Goal: Communication & Community: Answer question/provide support

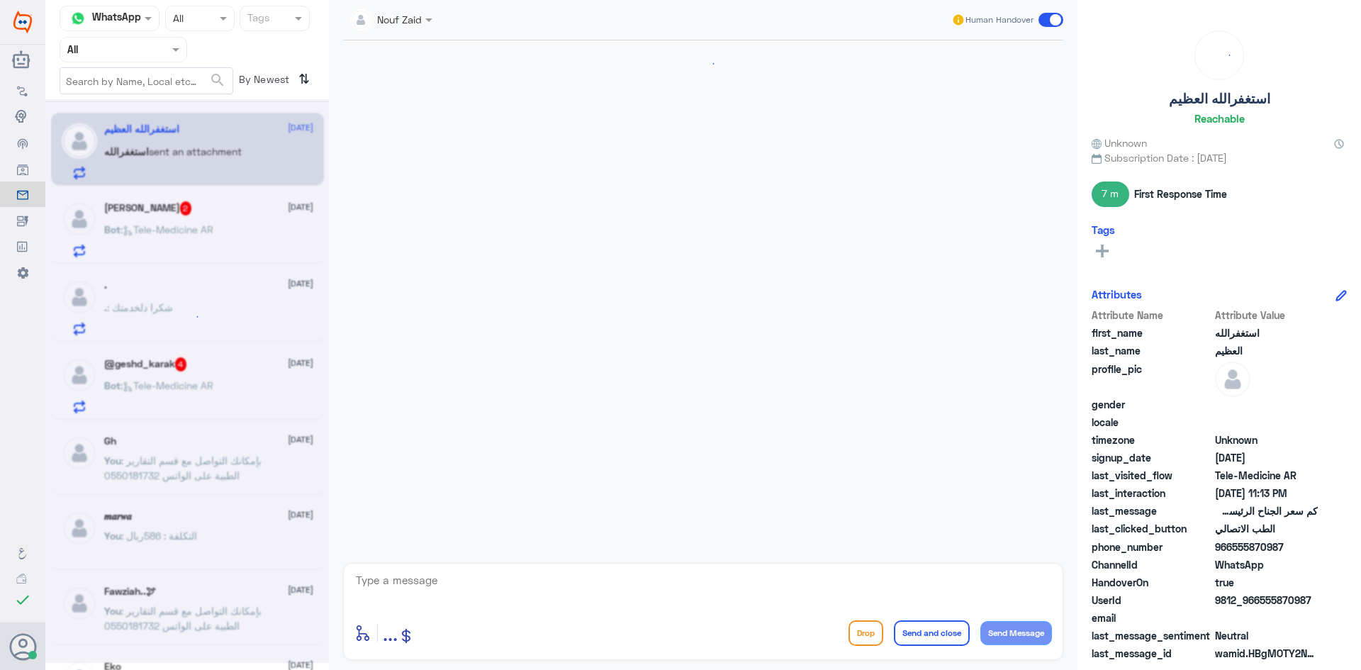
scroll to position [347, 0]
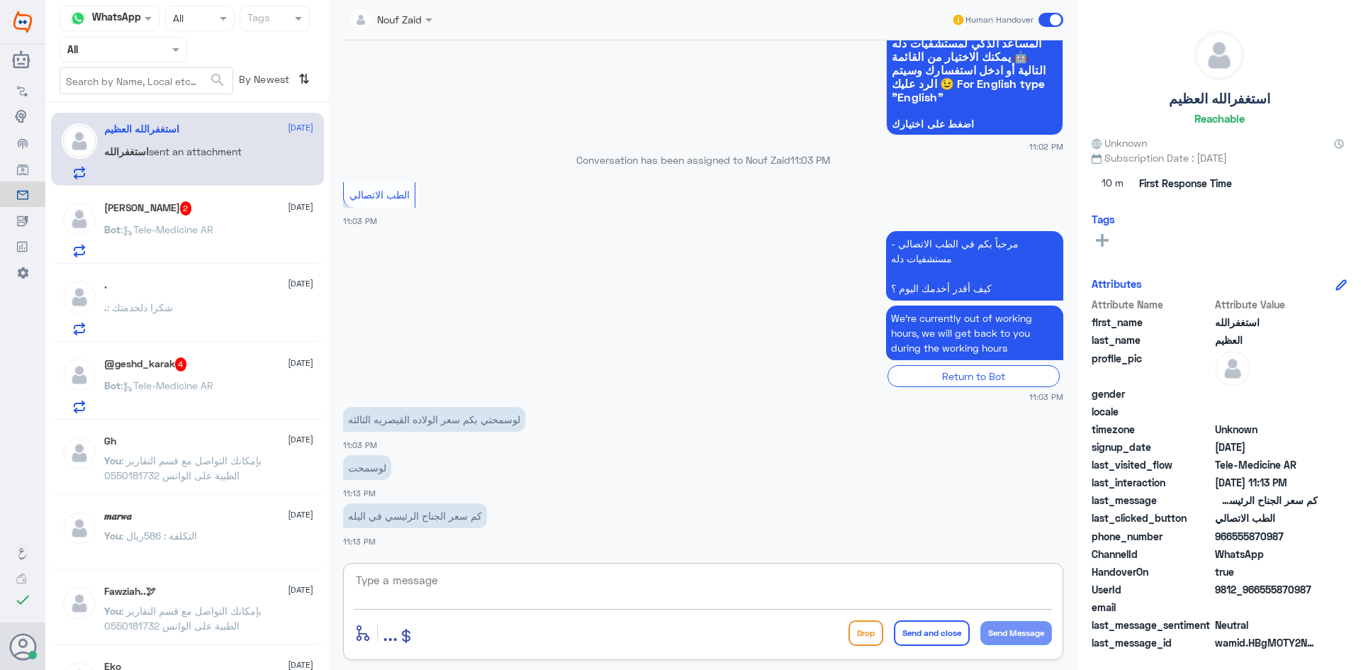
click at [574, 579] on textarea at bounding box center [702, 588] width 697 height 35
paste textarea "مرحبا معك [PERSON_NAME] من الطب الاتصالي"
type textarea "مرحبا معك [PERSON_NAME] من الطب الاتصالي"
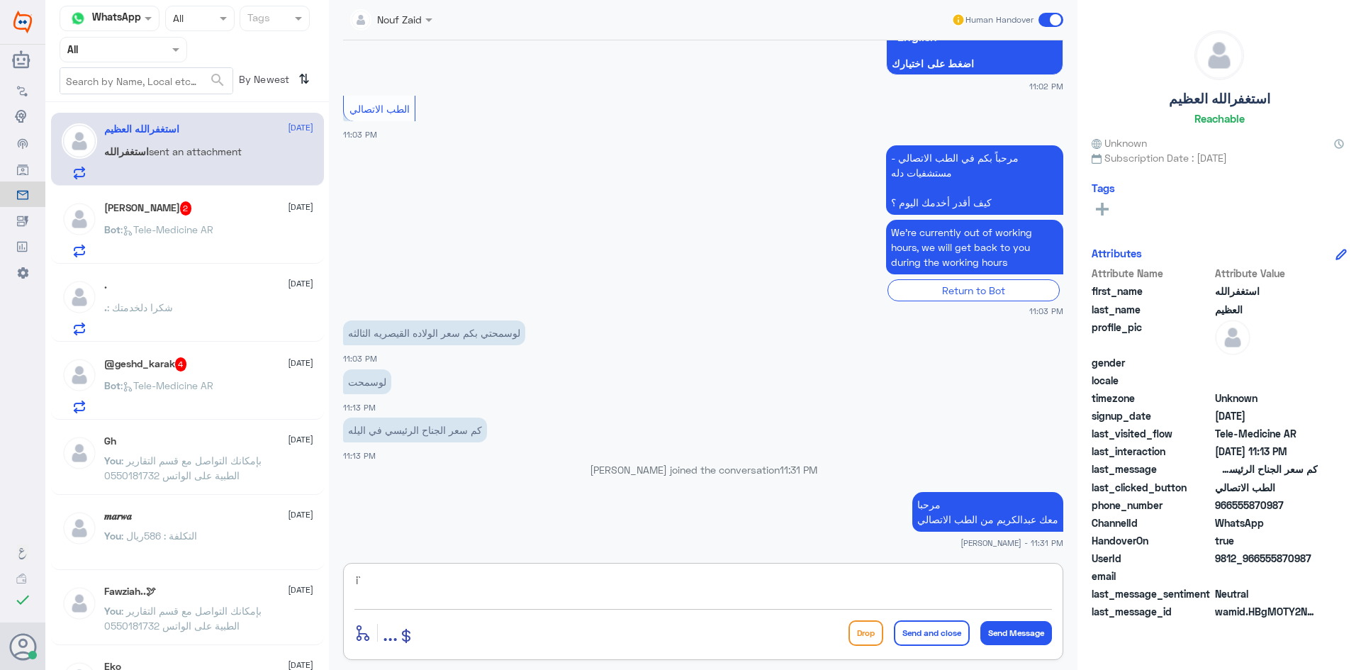
type textarea "i"
type textarea "هذا ليس من اختصاصنا فضلاً اتصل بالرقم الموحد : 920012222"
click at [902, 639] on button "Send and close" at bounding box center [932, 633] width 76 height 26
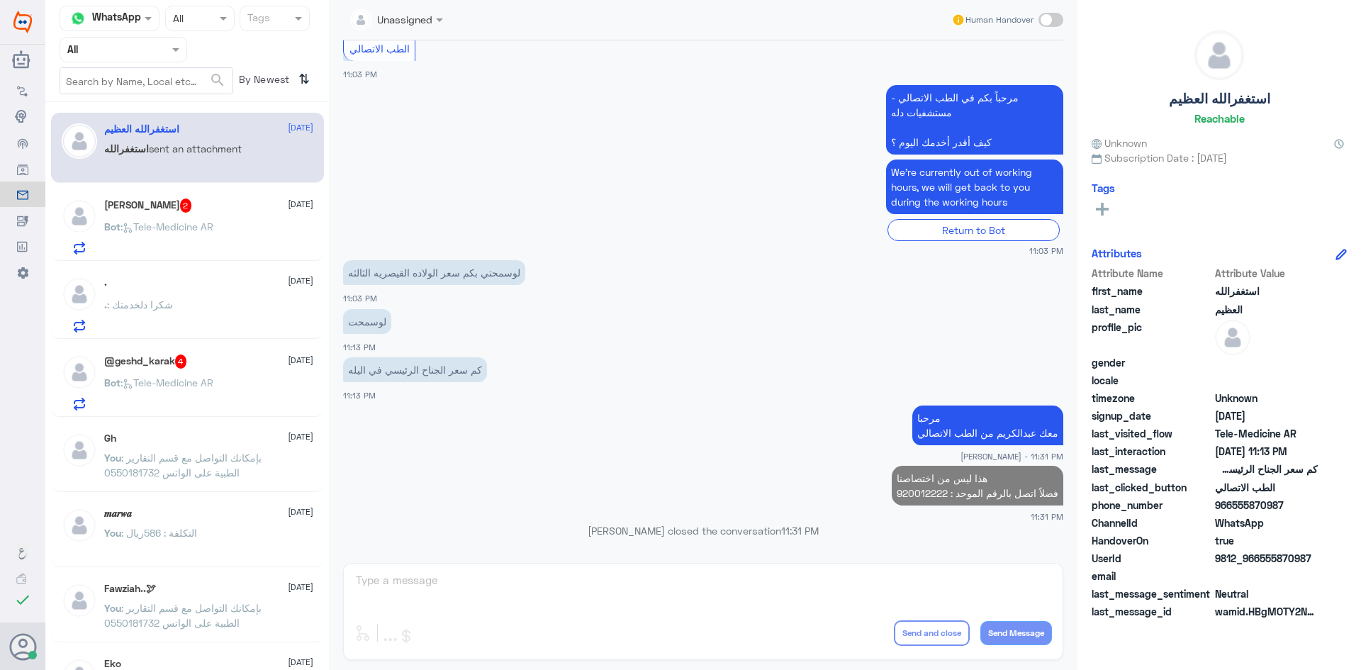
click at [241, 224] on div "Bot : Tele-Medicine AR" at bounding box center [208, 239] width 209 height 32
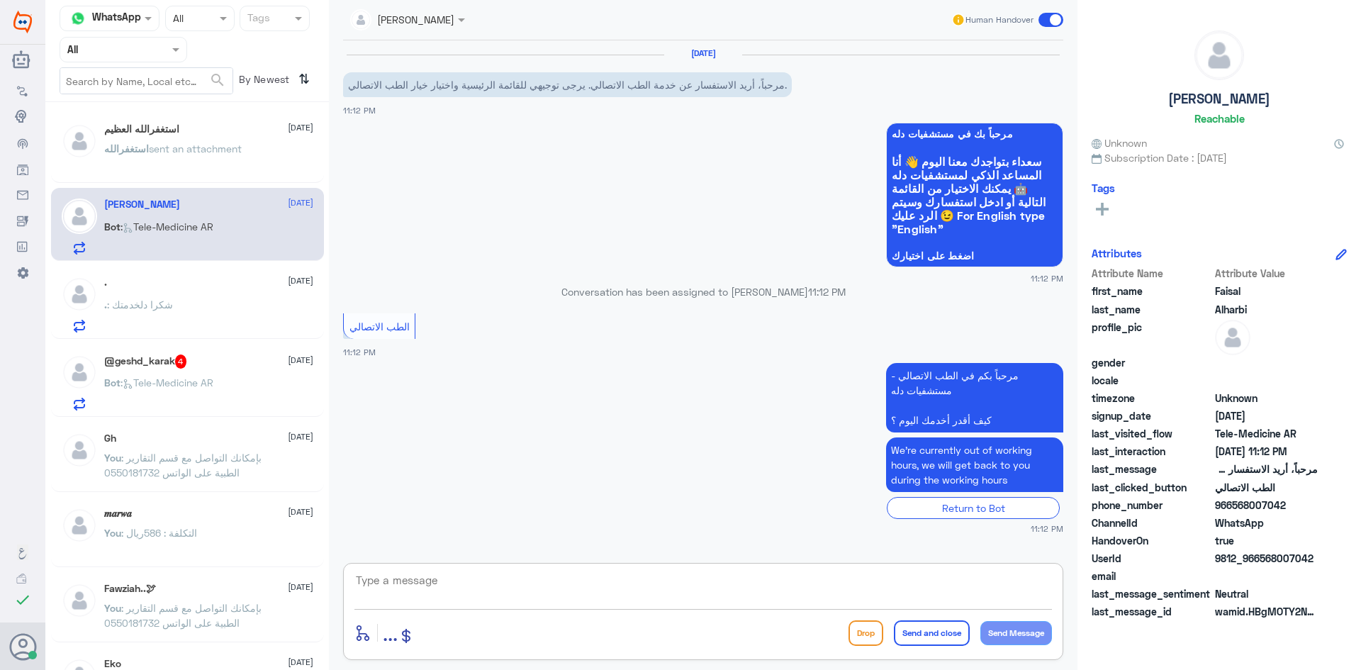
click at [504, 588] on textarea at bounding box center [702, 588] width 697 height 35
paste textarea "مرحبا معك [PERSON_NAME] من الطب الاتصالي"
type textarea "مرحبا معك [PERSON_NAME] من الطب الاتصالي"
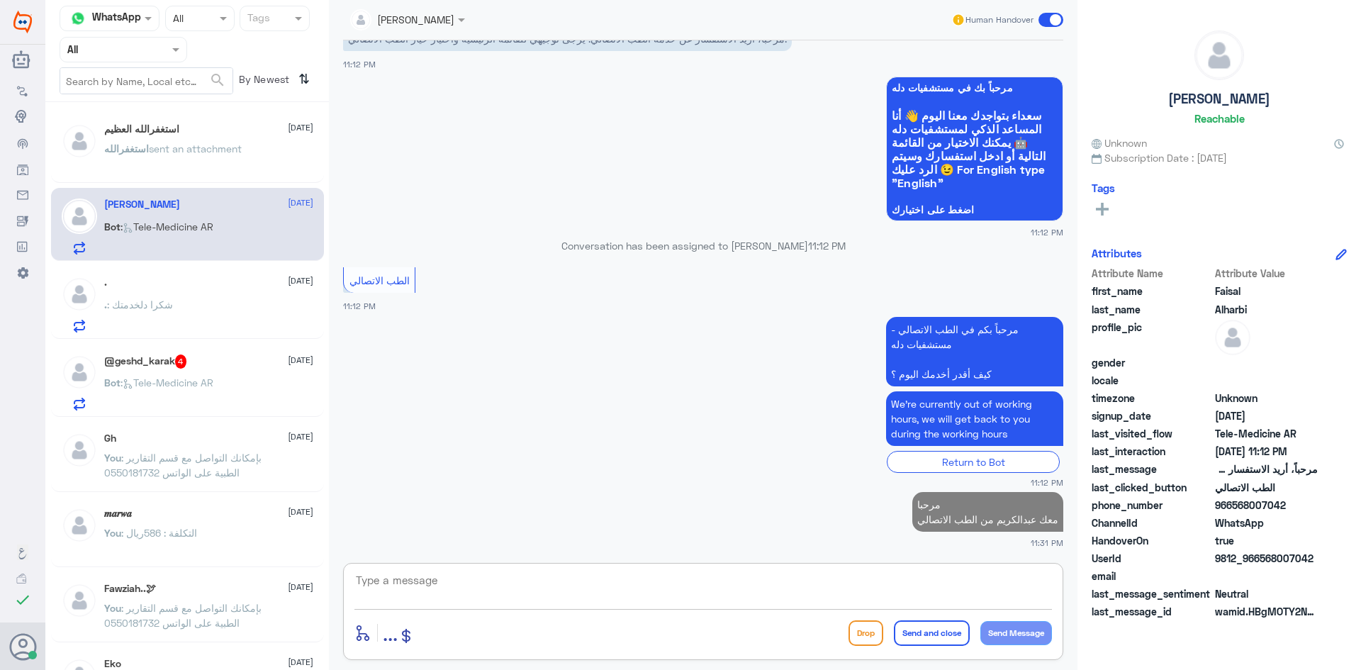
click at [239, 371] on div "@geshd_karak 4 [DATE] Bot : Tele-Medicine [GEOGRAPHIC_DATA]" at bounding box center [208, 382] width 209 height 56
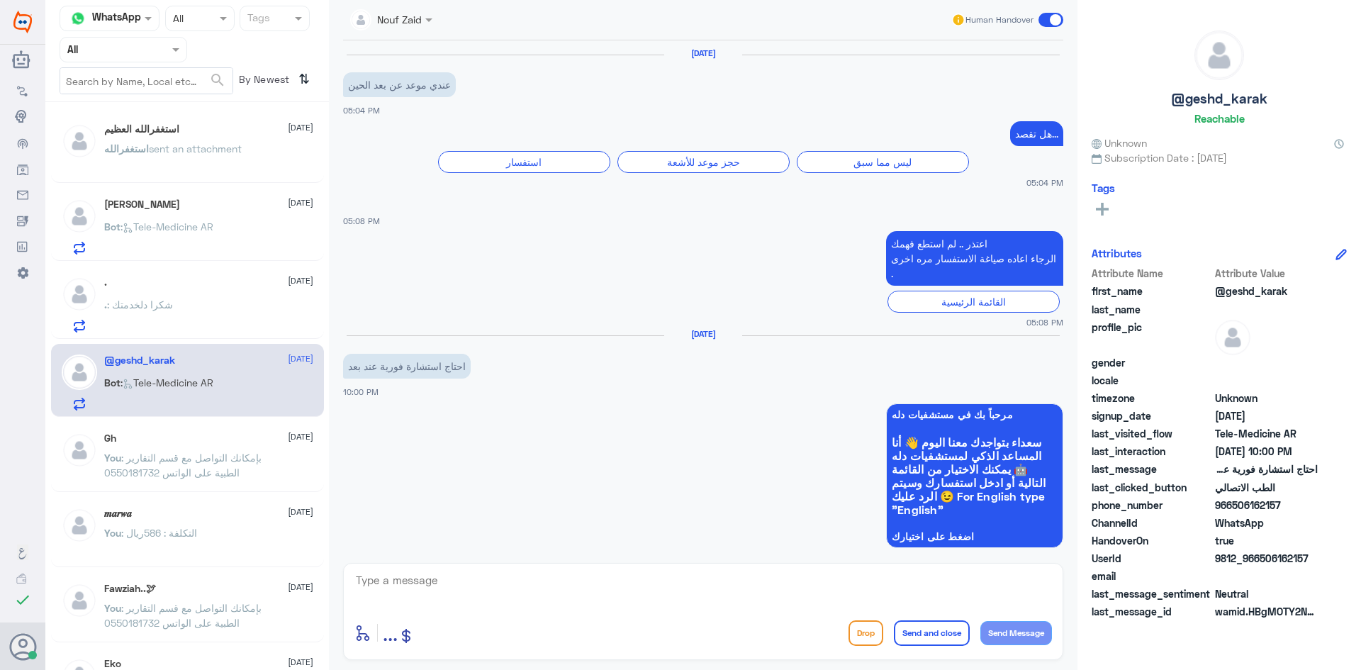
scroll to position [252, 0]
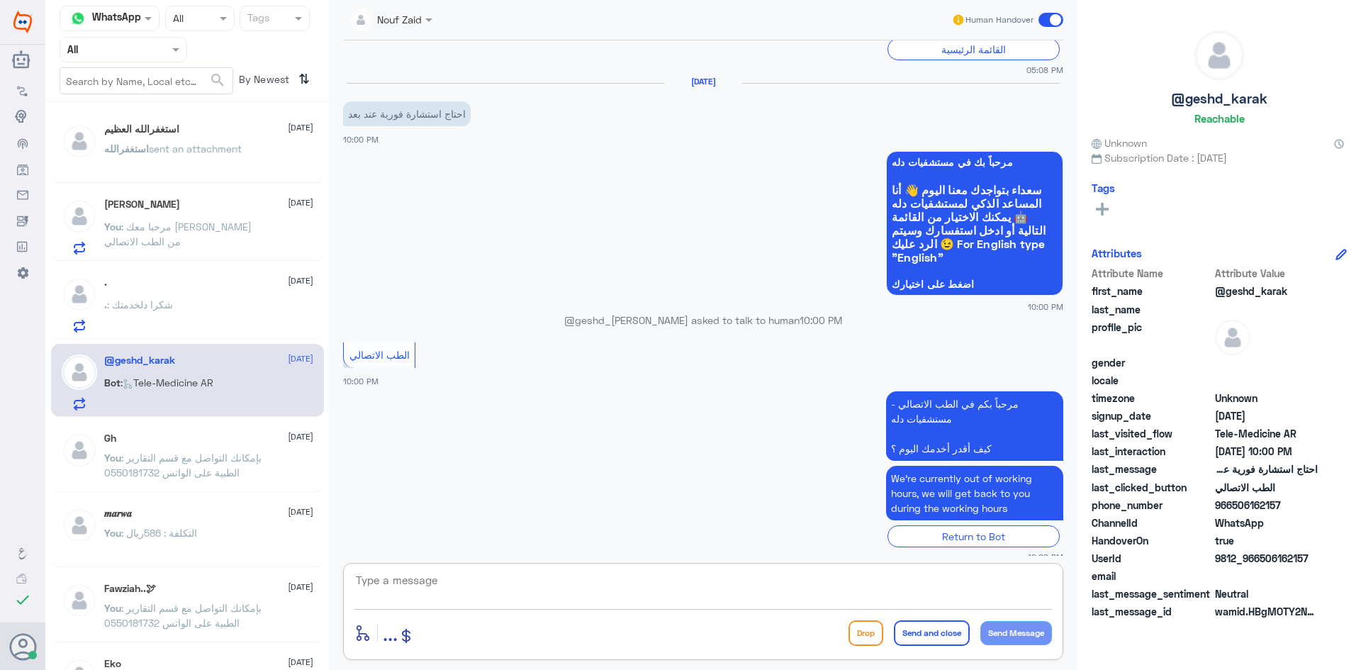
click at [634, 595] on textarea at bounding box center [702, 588] width 697 height 35
paste textarea "مرحبا معك [PERSON_NAME] من الطب الاتصالي"
type textarea "مرحبا معك [PERSON_NAME] من الطب الاتصالي"
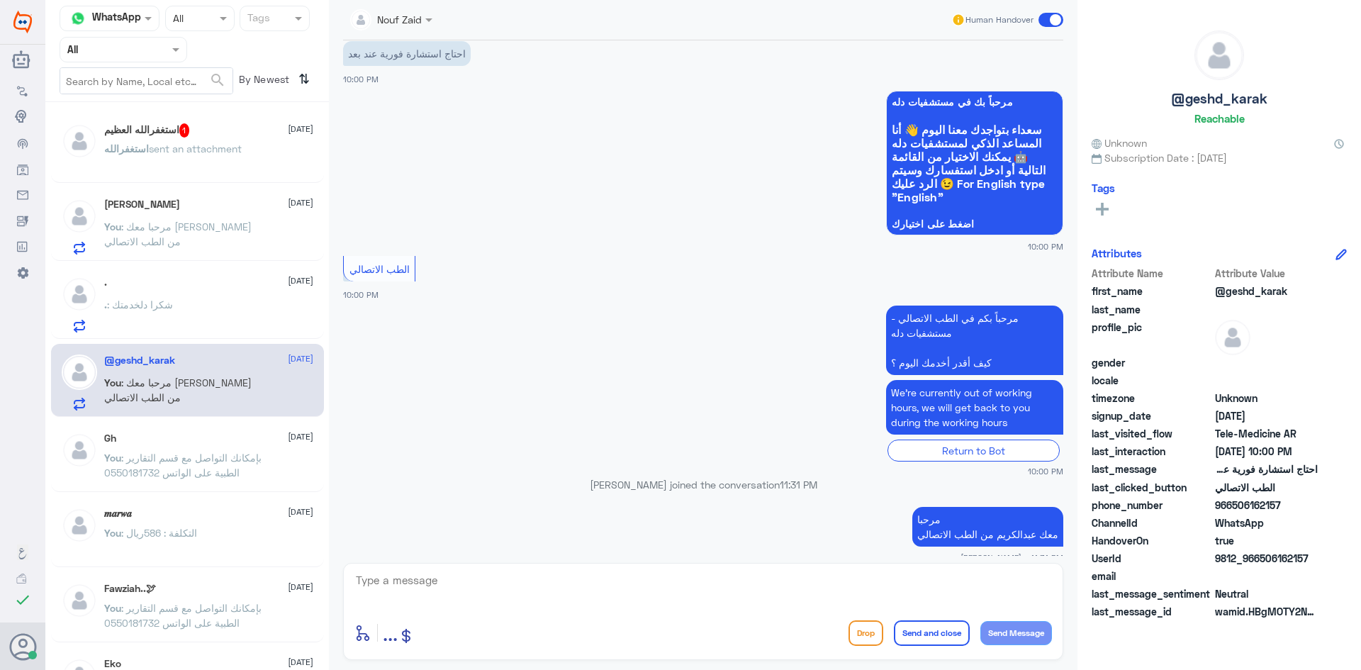
click at [228, 125] on div "استغفرالله العظيم 1 [DATE]" at bounding box center [208, 130] width 209 height 14
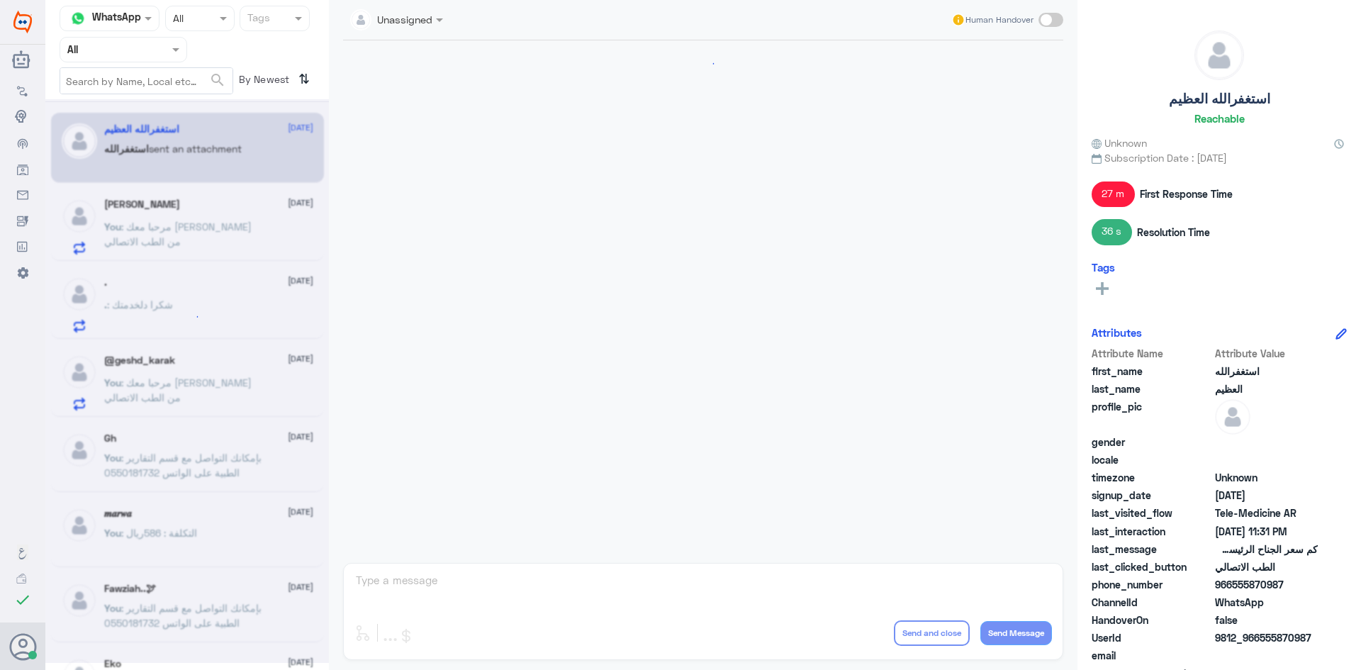
scroll to position [734, 0]
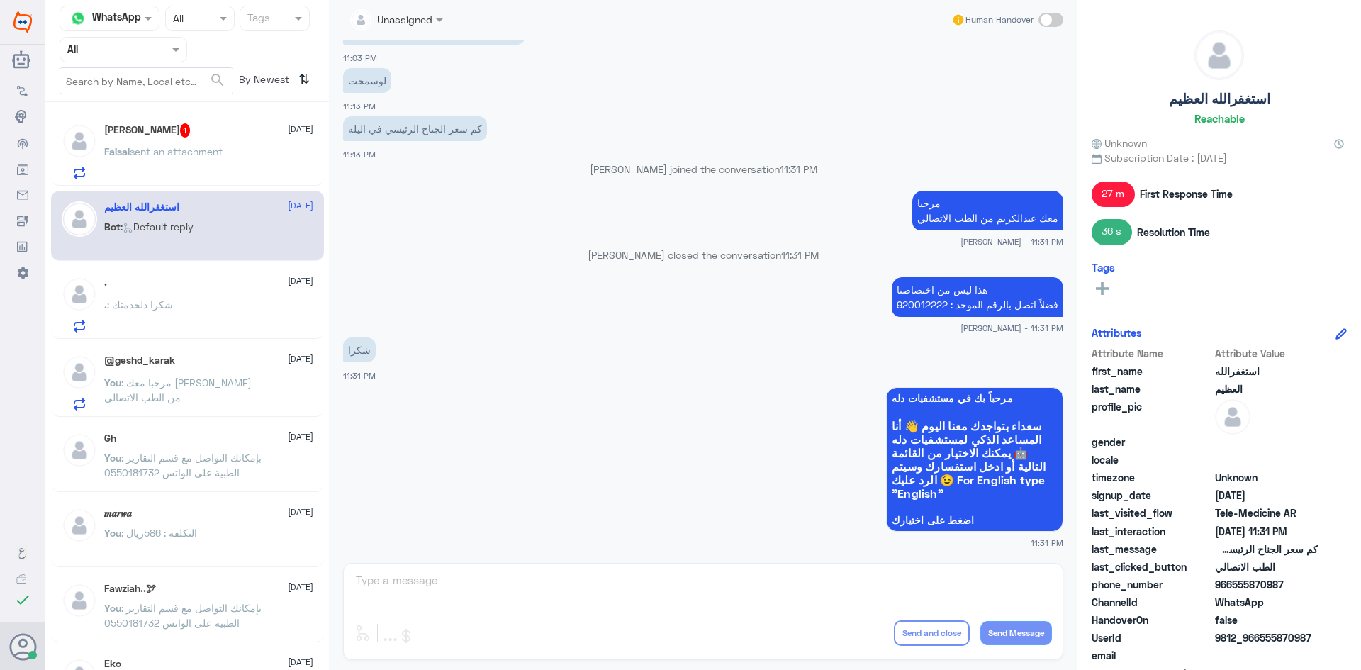
click at [223, 155] on span "sent an attachment" at bounding box center [176, 151] width 93 height 12
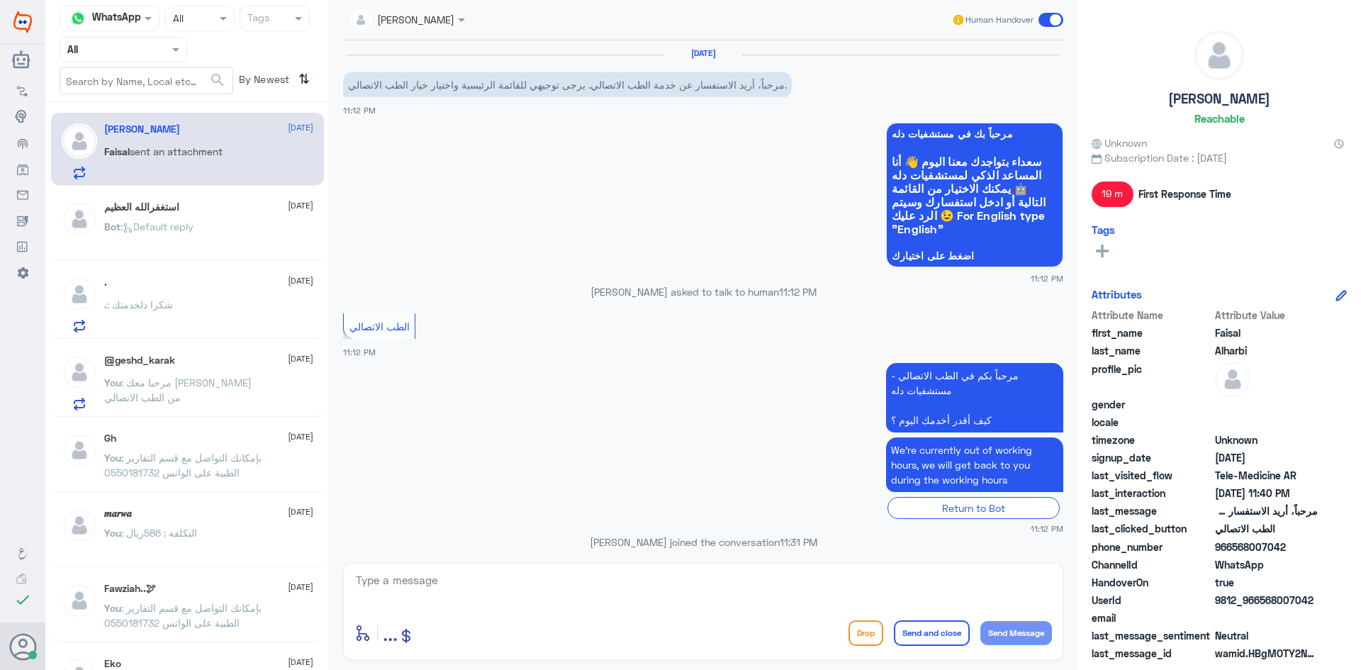
scroll to position [120, 0]
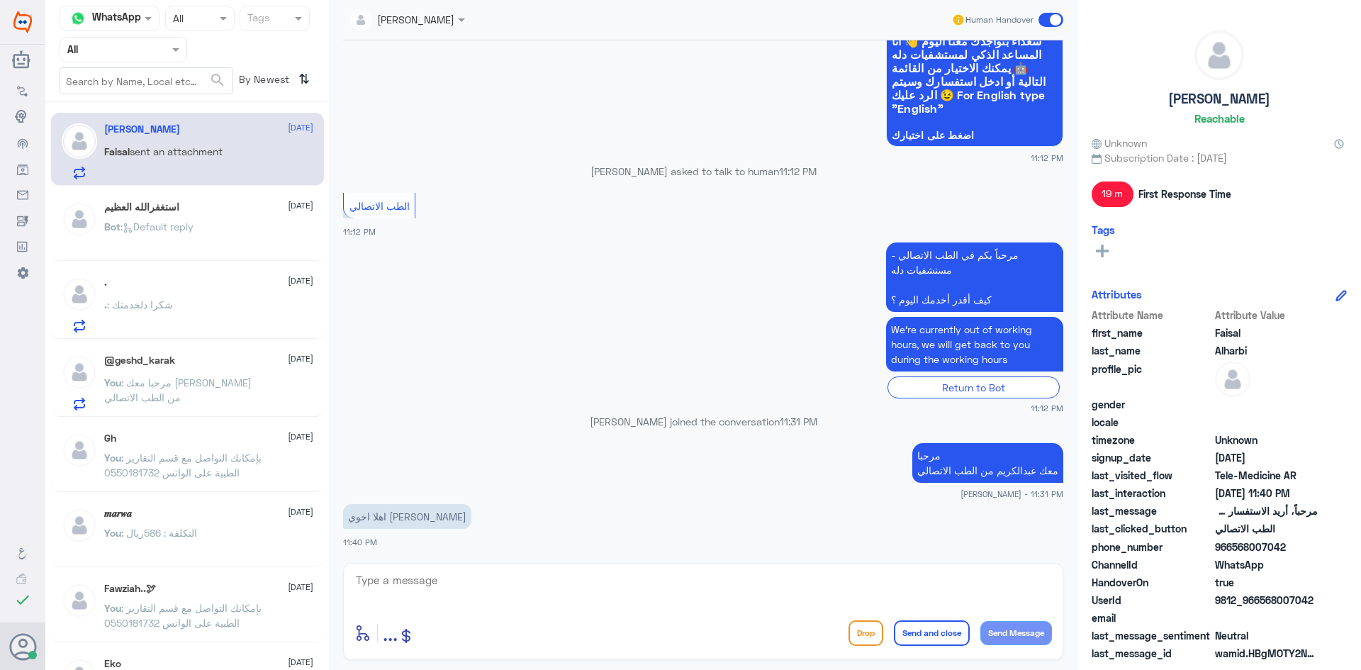
click at [585, 585] on textarea at bounding box center [702, 588] width 697 height 35
type textarea "كيف اقدر اساعدك"
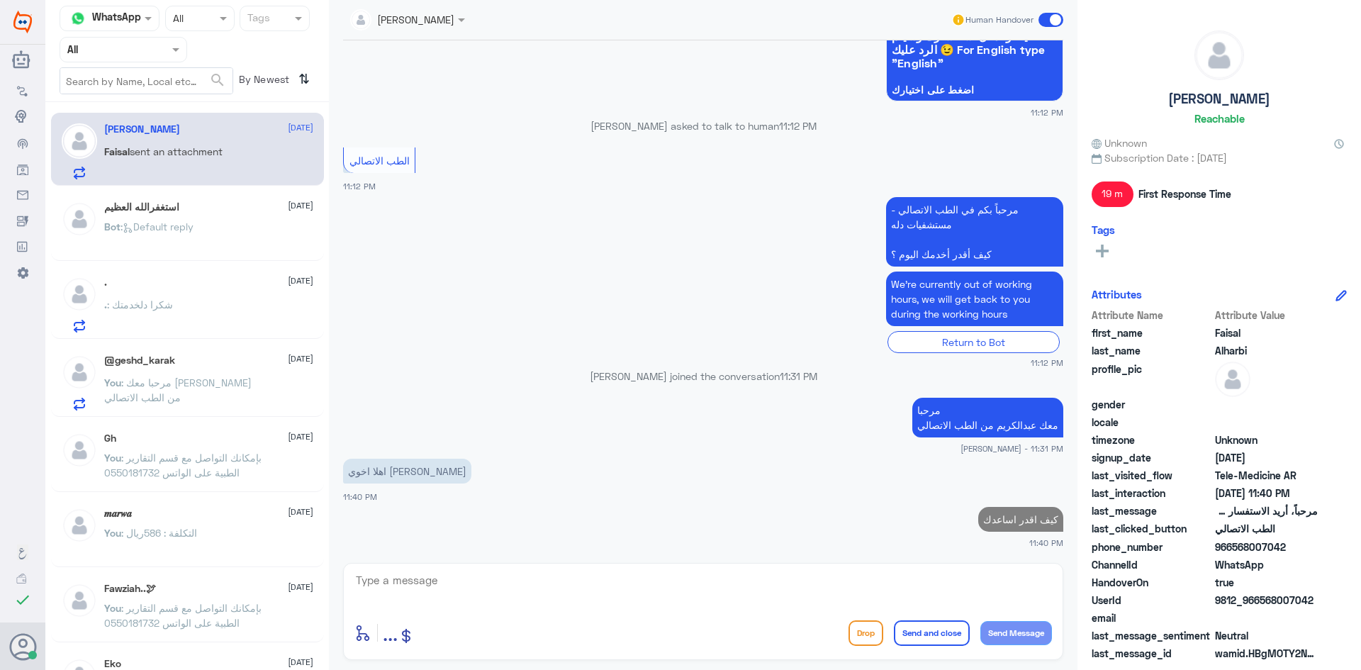
click at [257, 216] on div "استغفرالله العظيم [DATE] Bot : Default reply" at bounding box center [208, 227] width 209 height 53
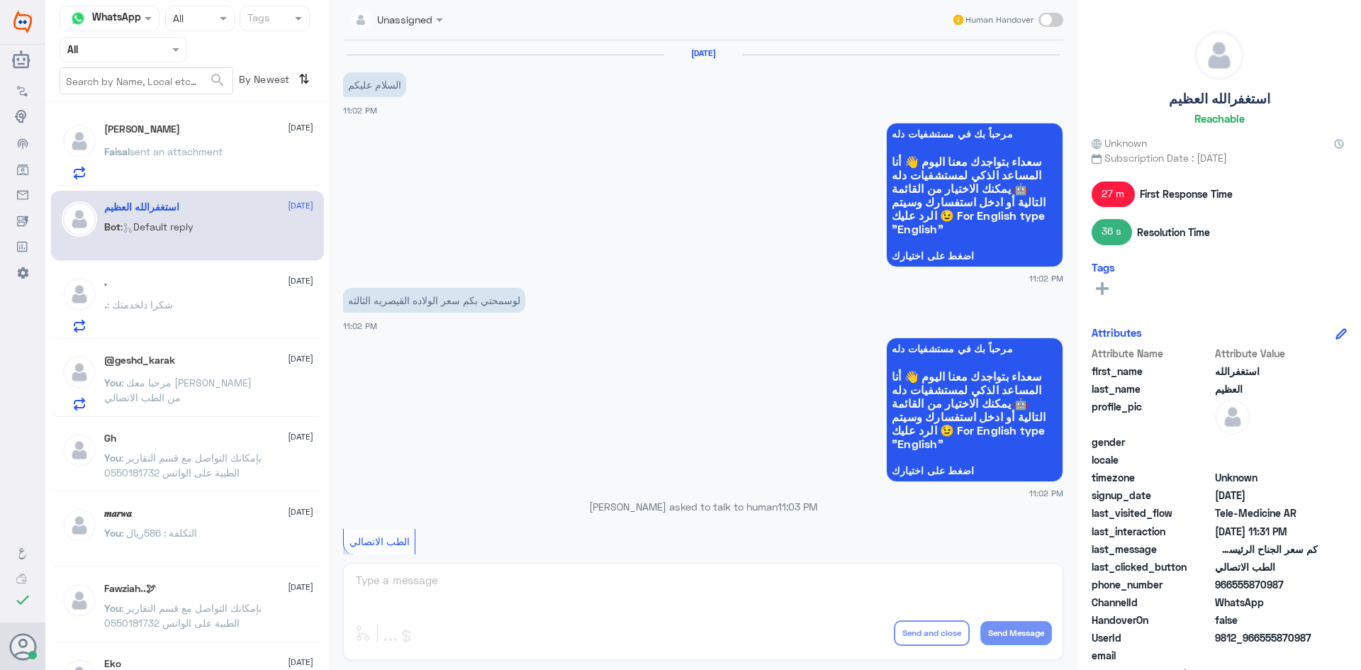
scroll to position [734, 0]
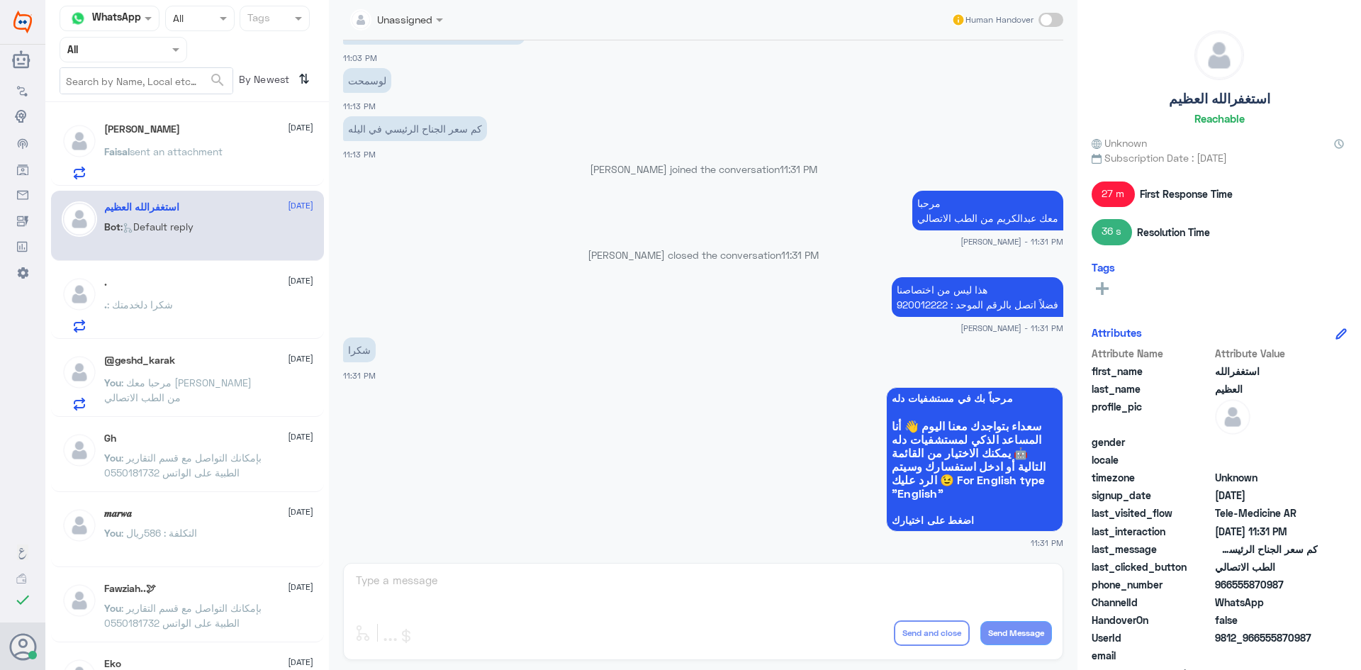
click at [222, 313] on div ". : شكرا دلخدمتك" at bounding box center [208, 317] width 209 height 32
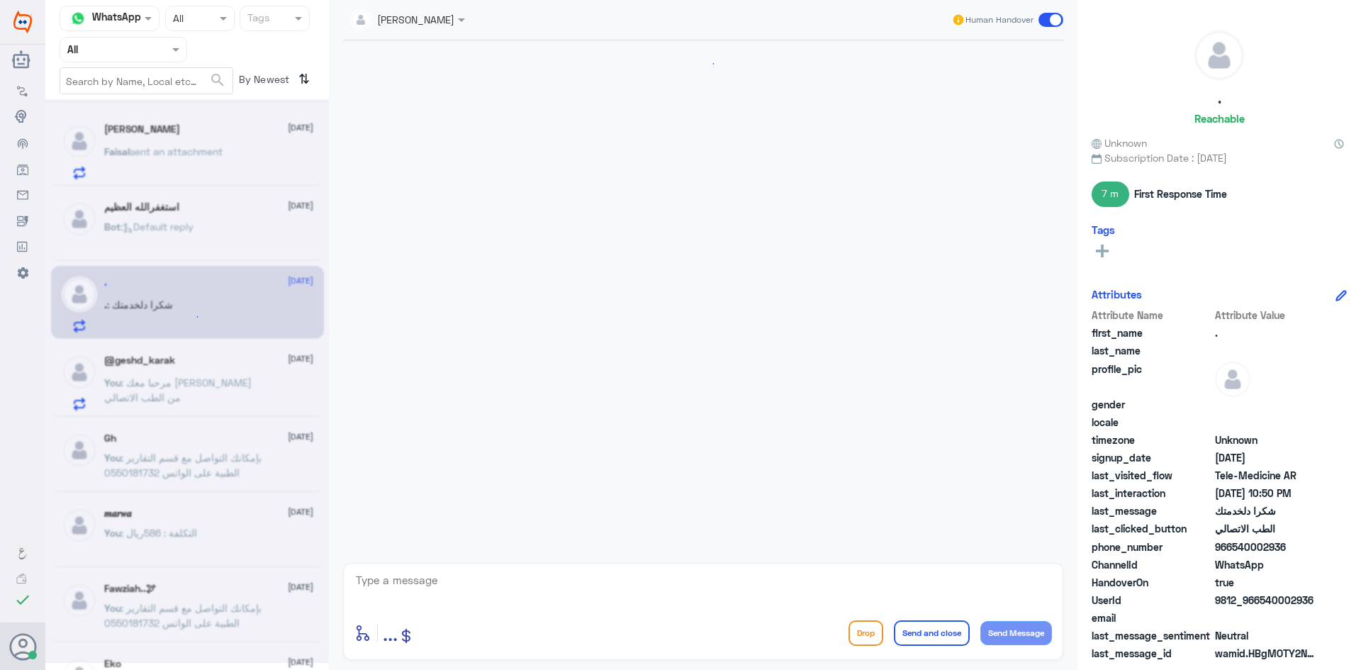
scroll to position [850, 0]
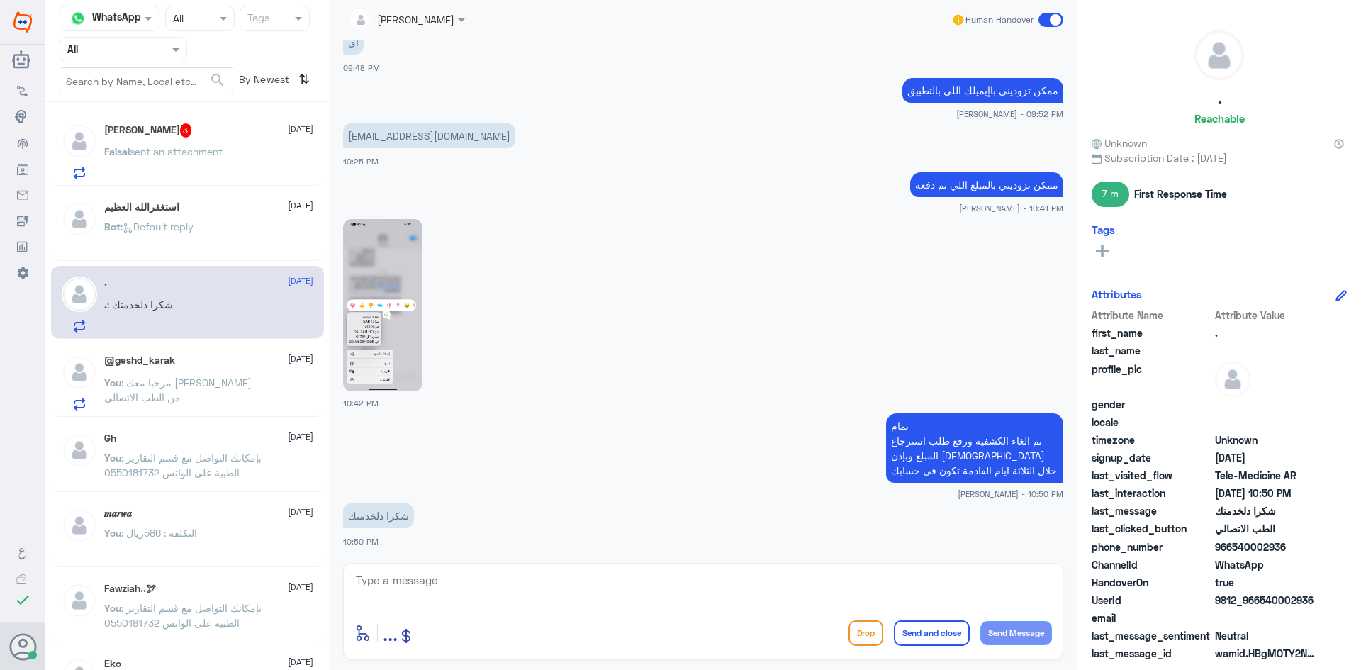
click at [187, 153] on span "sent an attachment" at bounding box center [176, 151] width 93 height 12
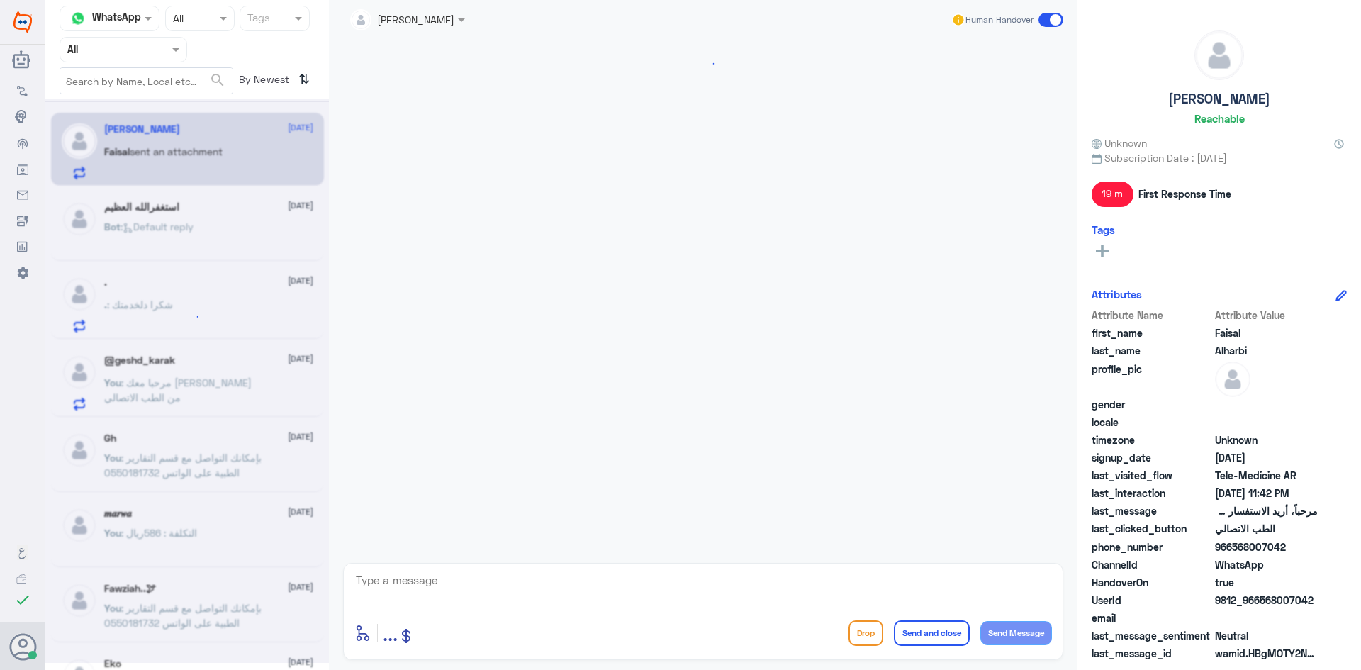
scroll to position [311, 0]
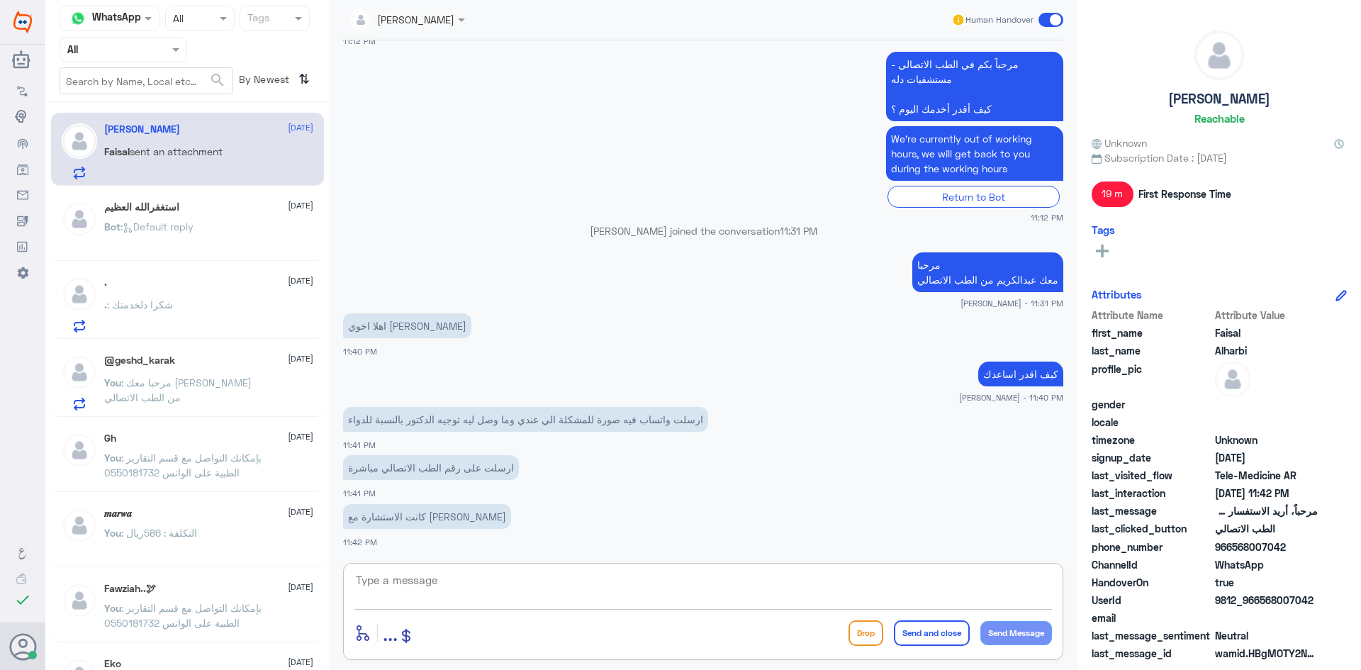
click at [515, 581] on textarea at bounding box center [702, 588] width 697 height 35
type textarea "ا"
type textarea "ممكن ترسل الصورة مرة ثانية لأن صار فيه خلل بسيط بالمحادثات"
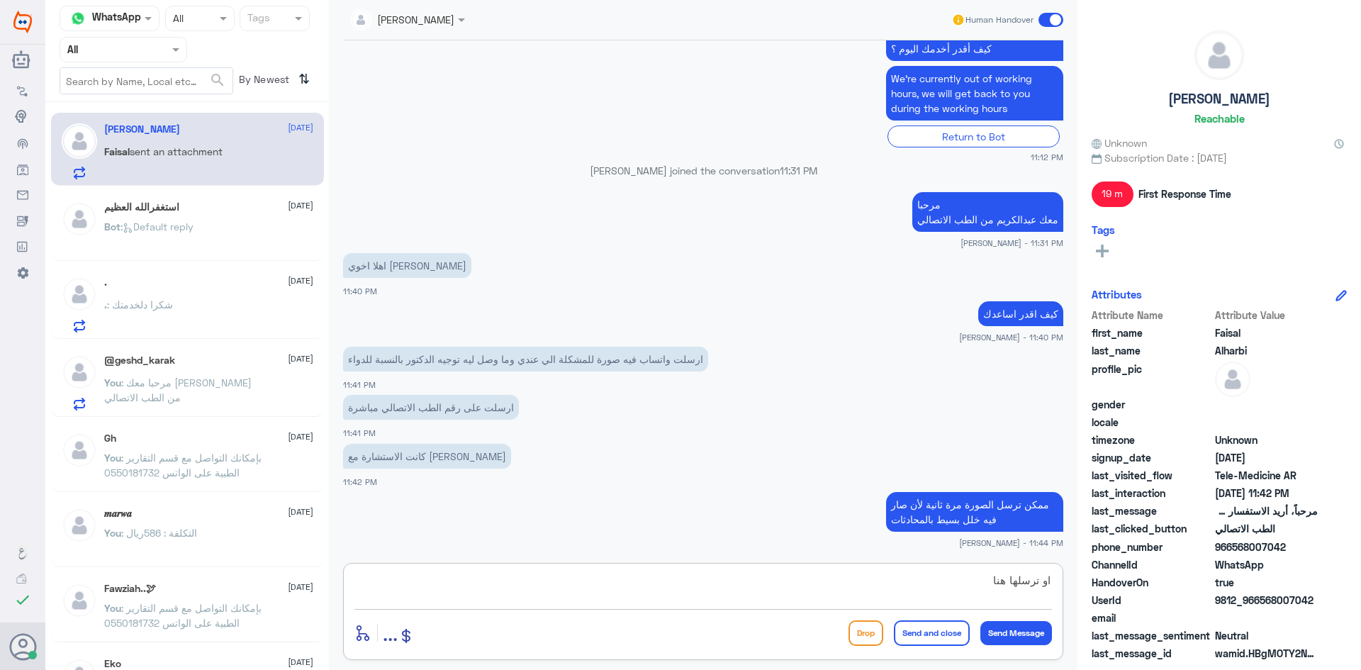
type textarea "او ترسلها هنا"
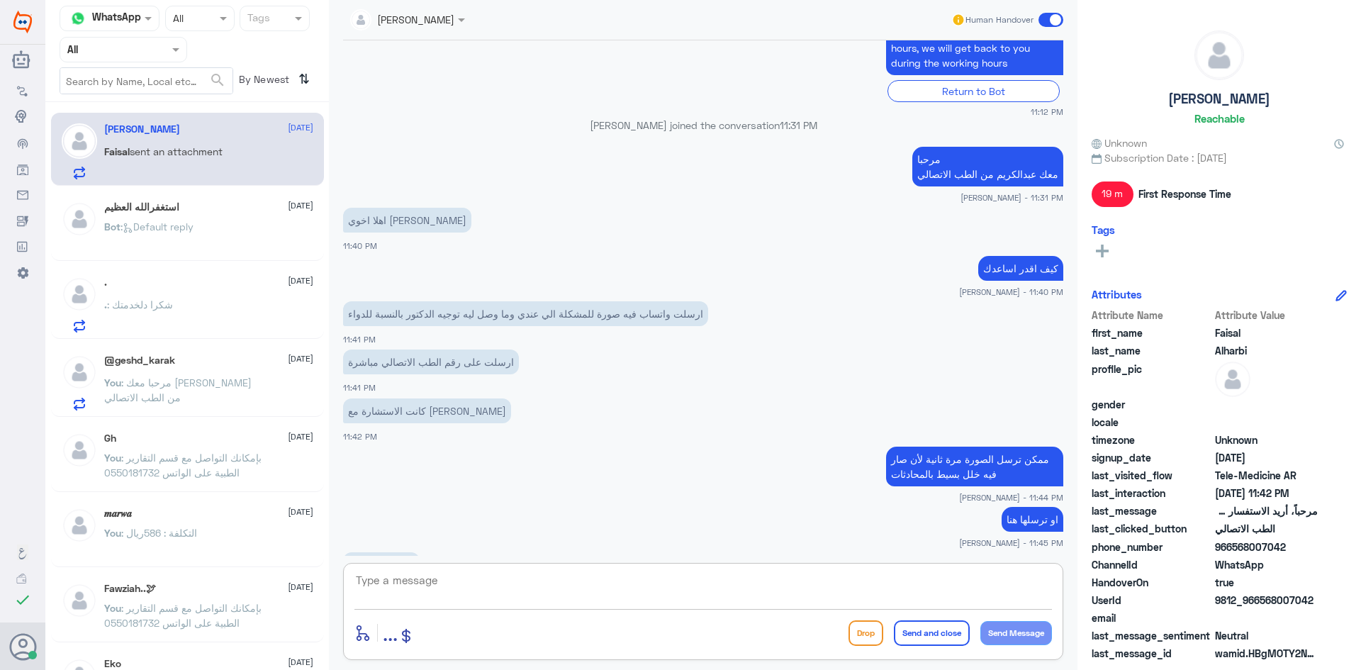
scroll to position [466, 0]
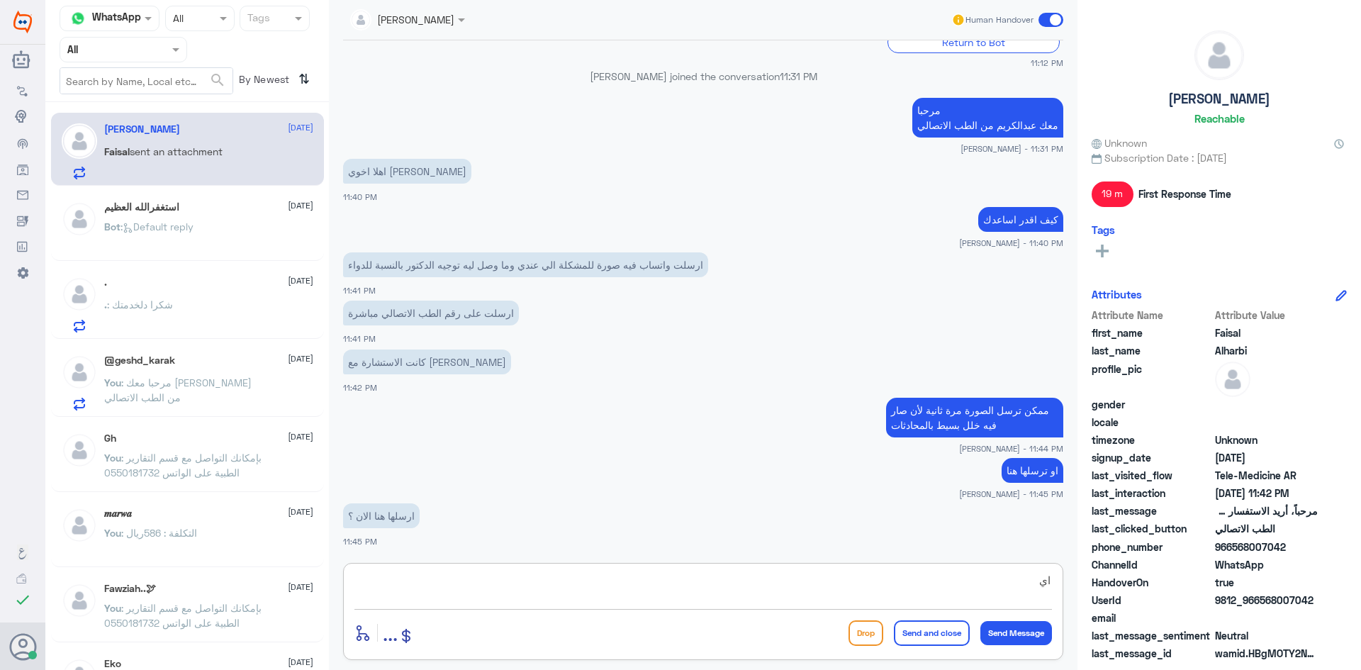
type textarea "اي"
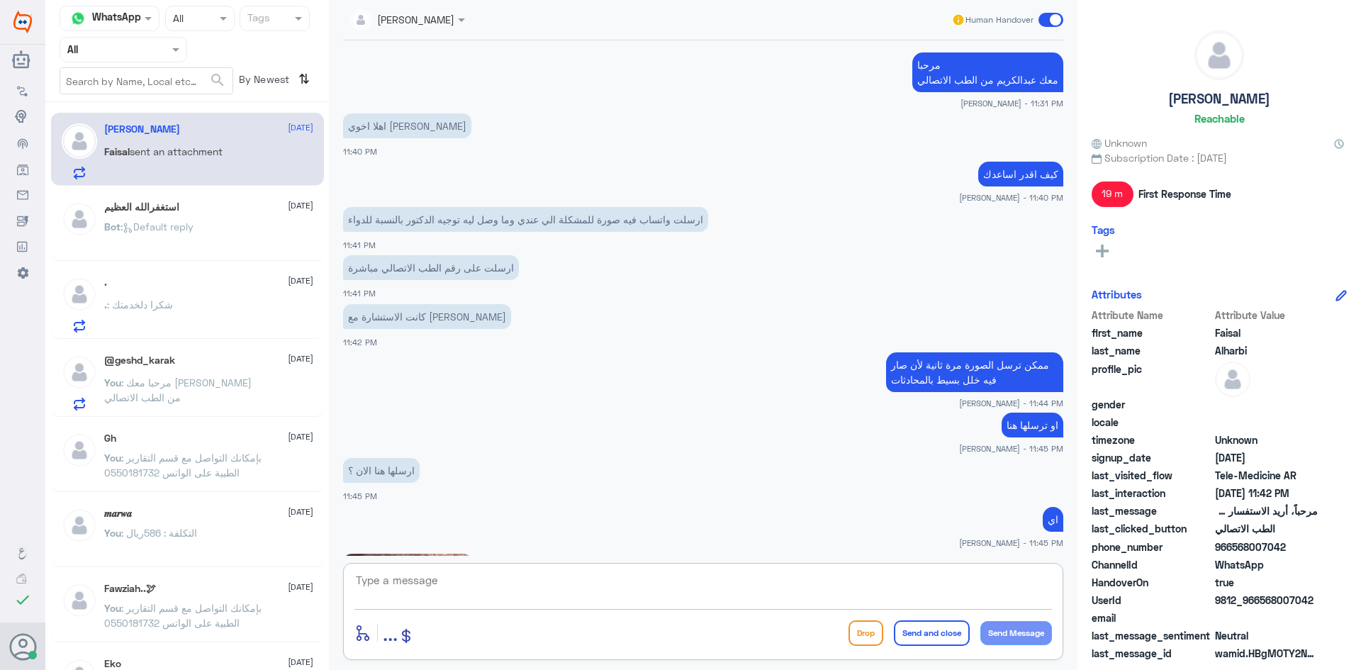
scroll to position [707, 0]
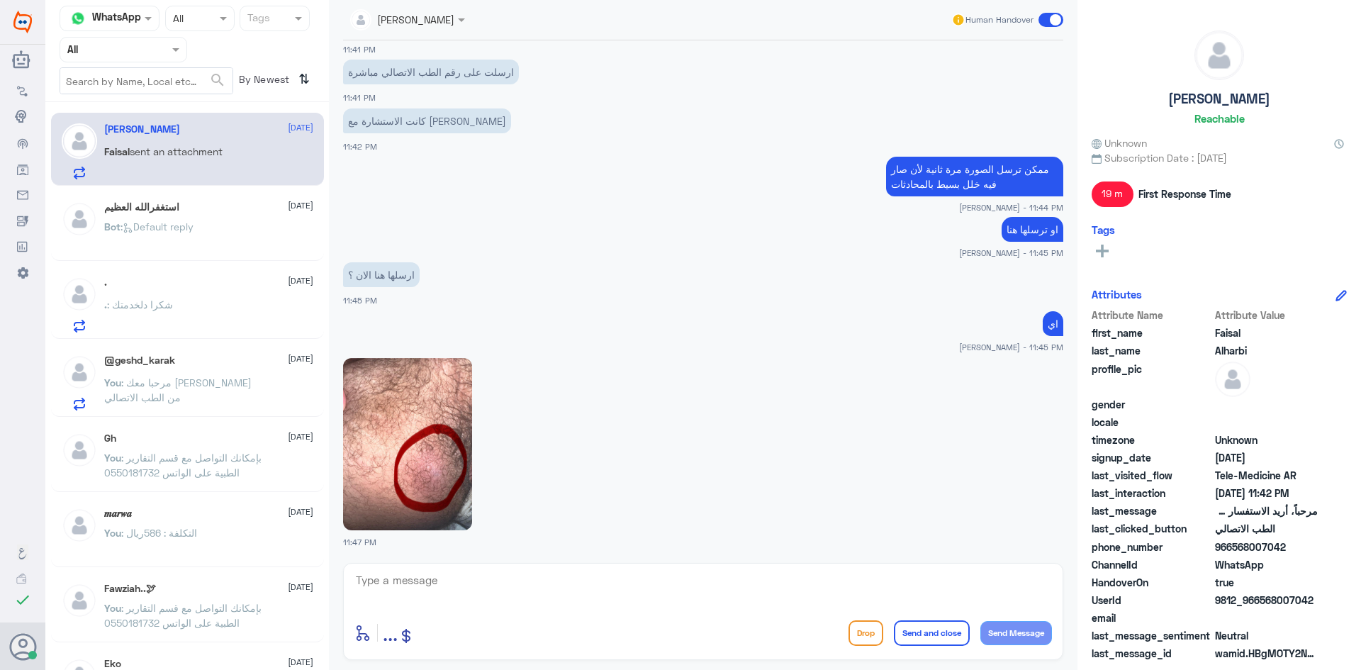
click at [453, 466] on img at bounding box center [407, 444] width 129 height 172
click at [580, 588] on textarea at bounding box center [702, 588] width 697 height 35
type textarea "j"
type textarea "تمام الدكتور شافها الآن وراح يتواصل معاك"
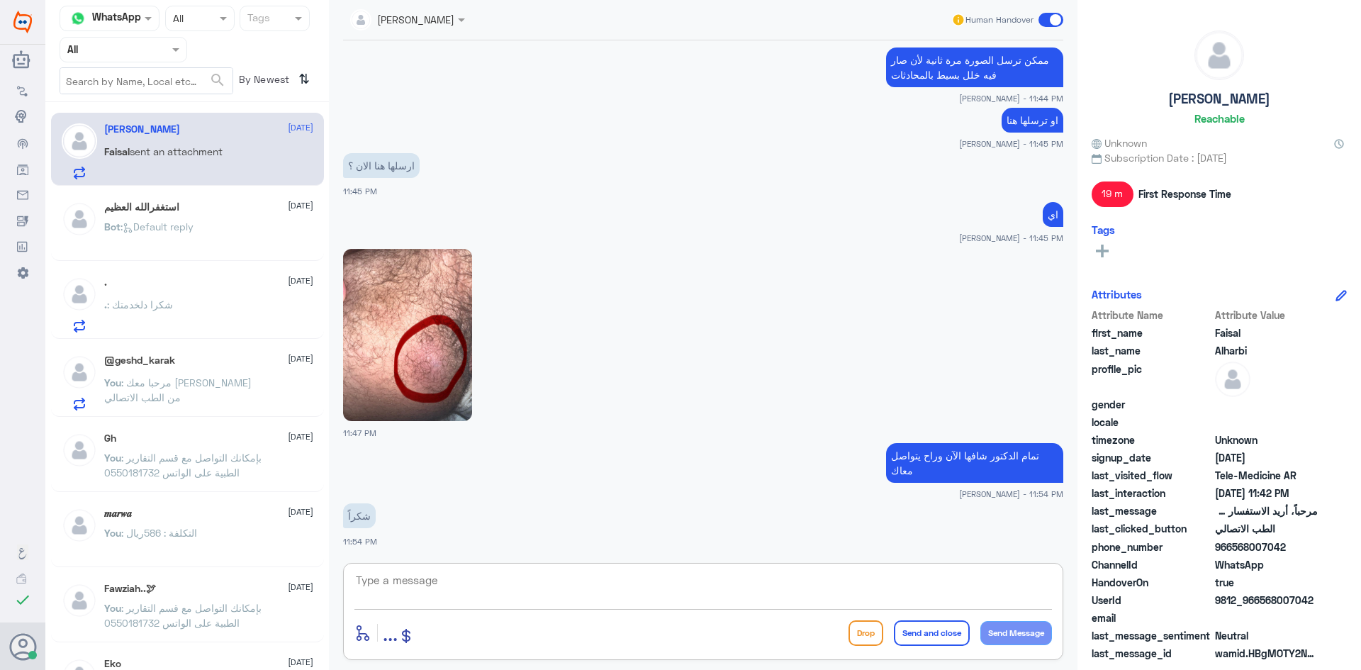
scroll to position [864, 0]
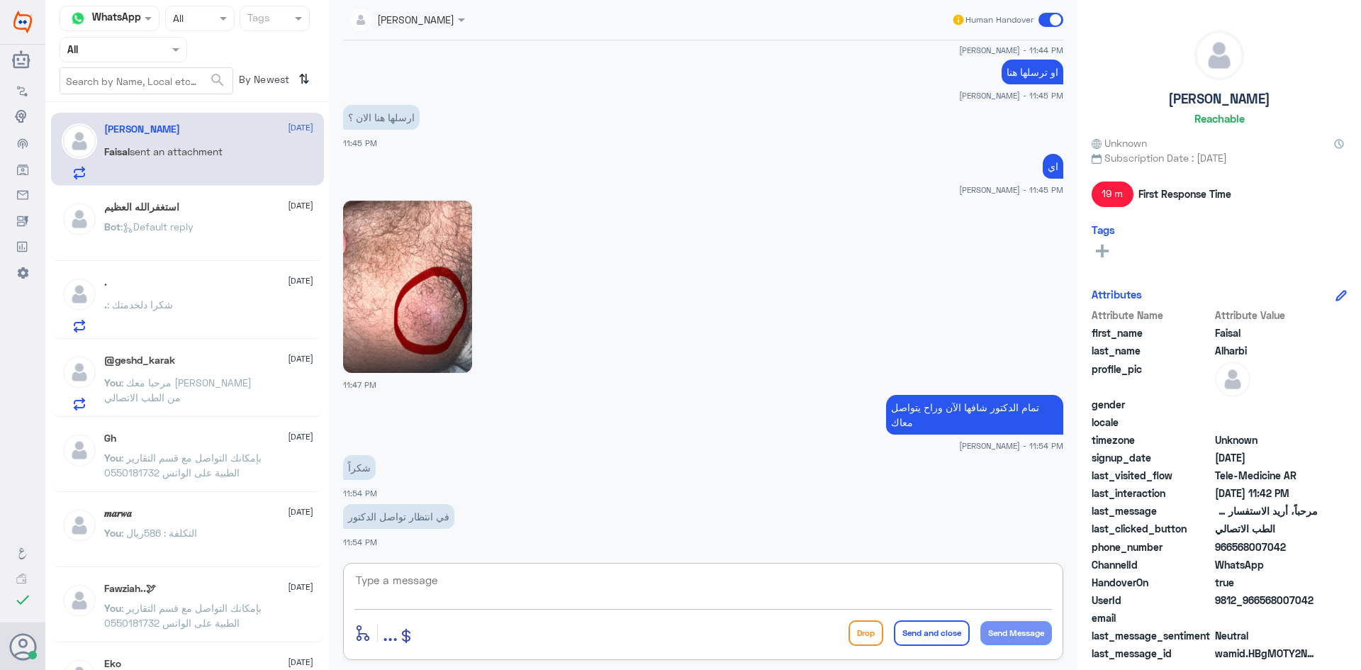
paste textarea "عفواً ، تمنياتنا لك بدوام الصحة والعافية"
type textarea "عفواً ، تمنياتنا لك بدوام الصحة والعافية"
click at [943, 638] on button "Send and close" at bounding box center [932, 633] width 76 height 26
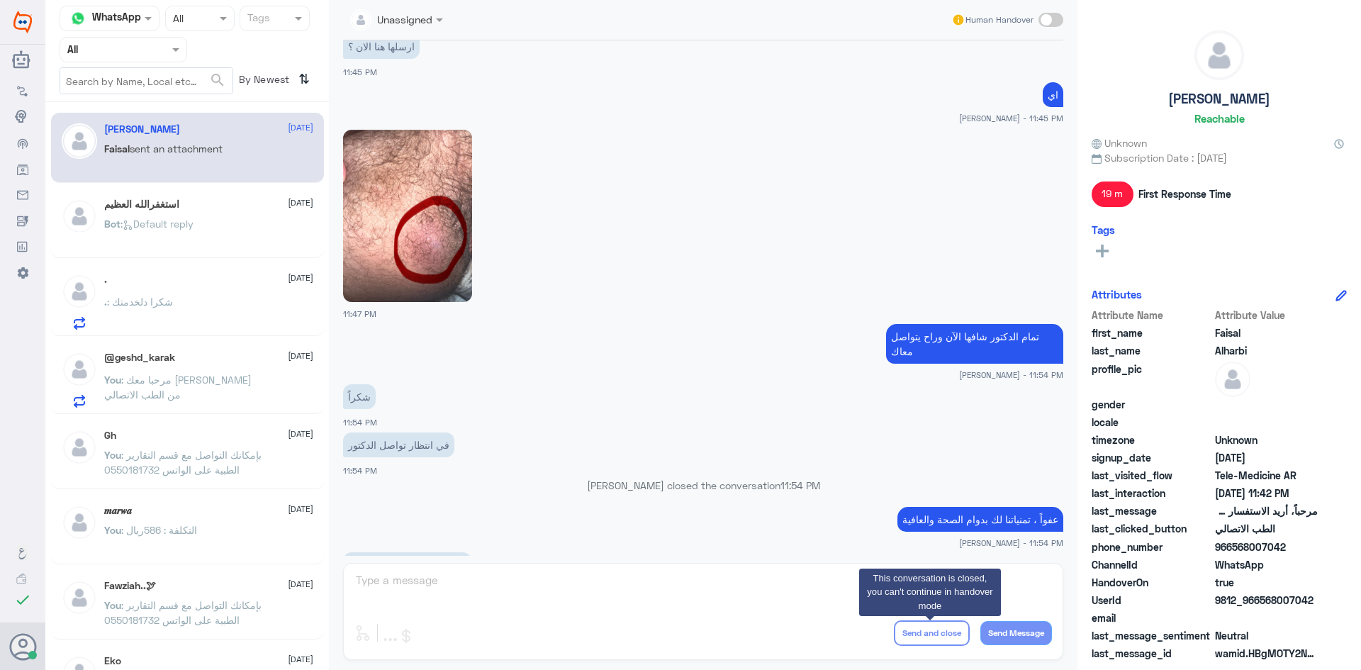
scroll to position [1125, 0]
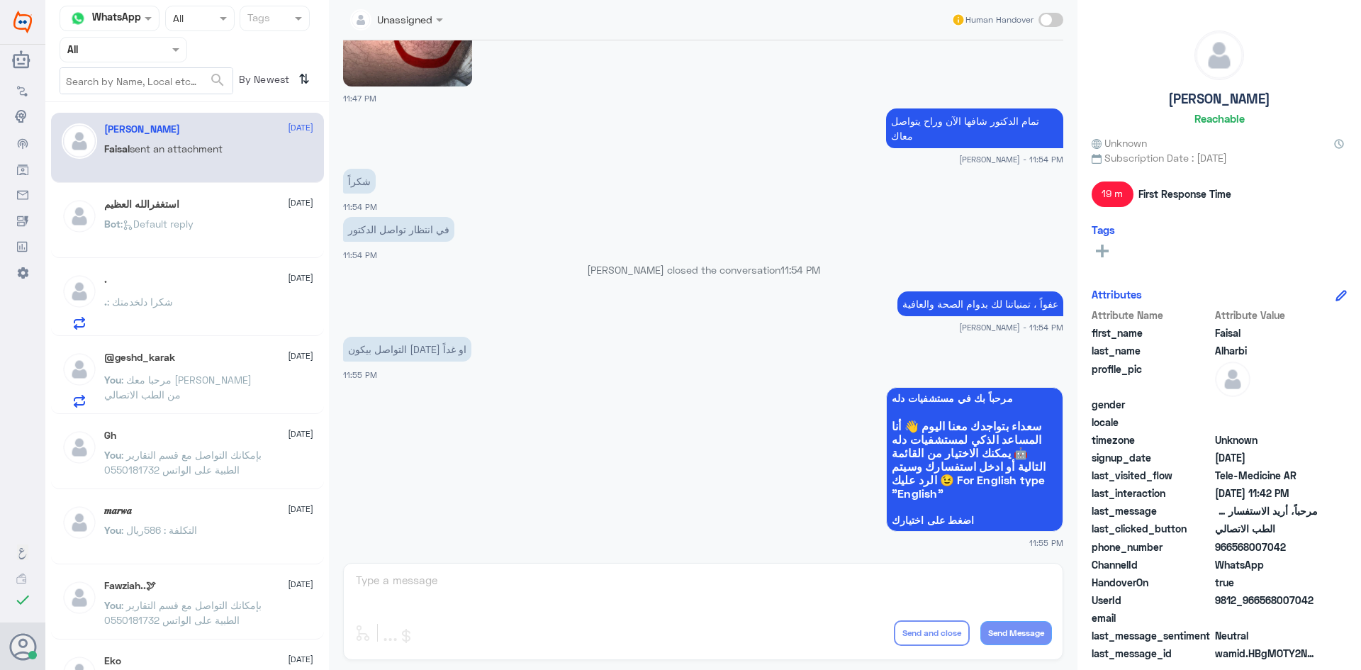
click at [1061, 25] on span at bounding box center [1050, 20] width 25 height 14
click at [0, 0] on input "checkbox" at bounding box center [0, 0] width 0 height 0
click at [806, 578] on textarea at bounding box center [702, 588] width 697 height 35
type textarea "[DATE] ان شاء [DEMOGRAPHIC_DATA]"
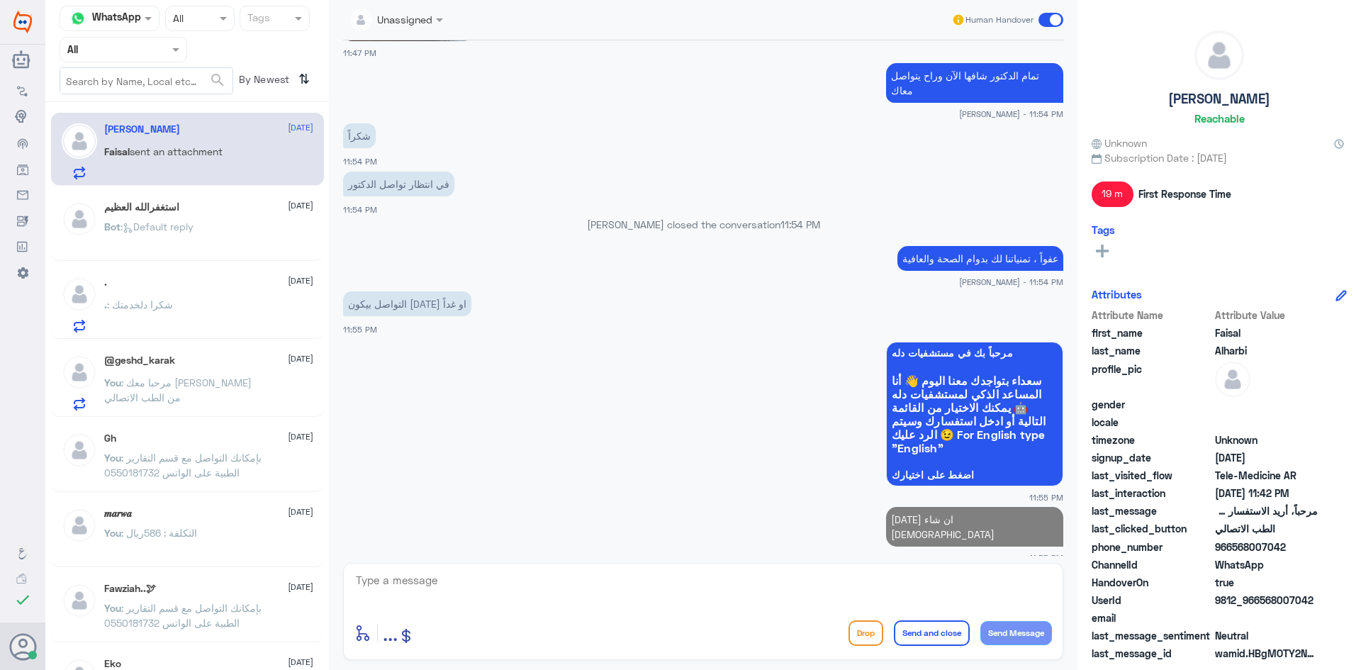
click at [1040, 21] on span at bounding box center [1050, 20] width 25 height 14
click at [0, 0] on input "checkbox" at bounding box center [0, 0] width 0 height 0
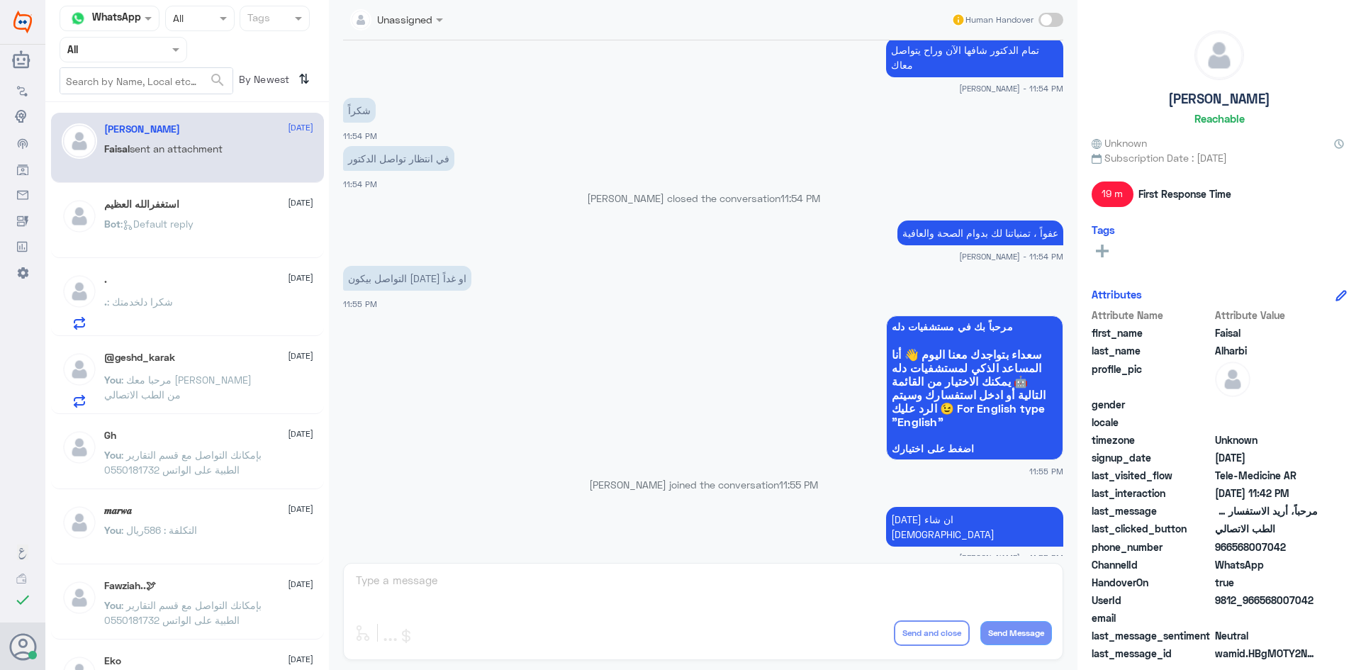
scroll to position [1196, 0]
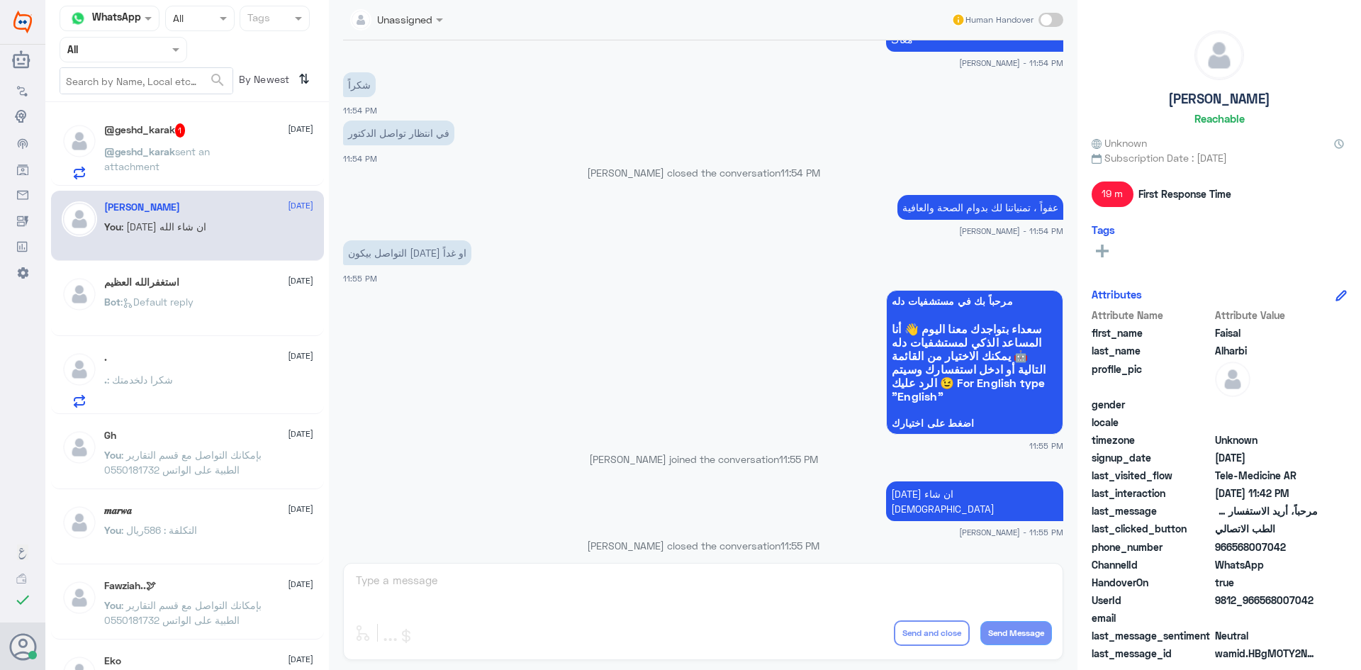
click at [244, 159] on p "@geshd_karak sent an attachment" at bounding box center [183, 161] width 159 height 35
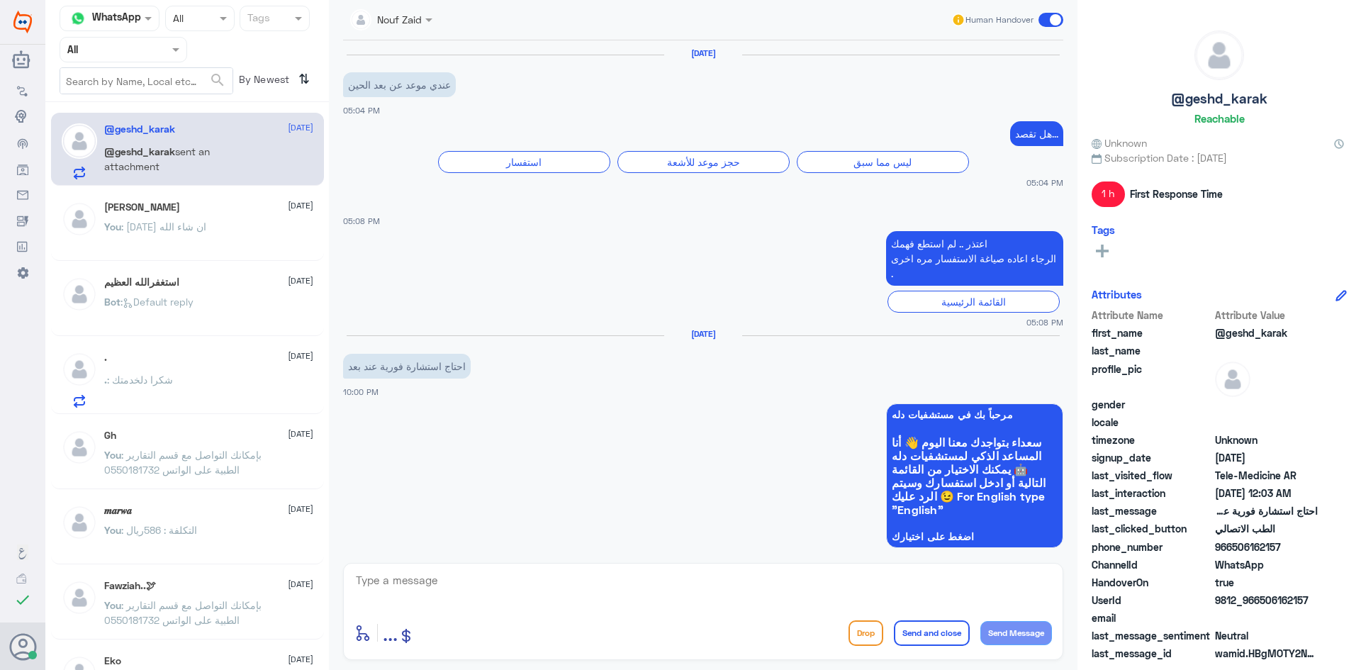
scroll to position [408, 0]
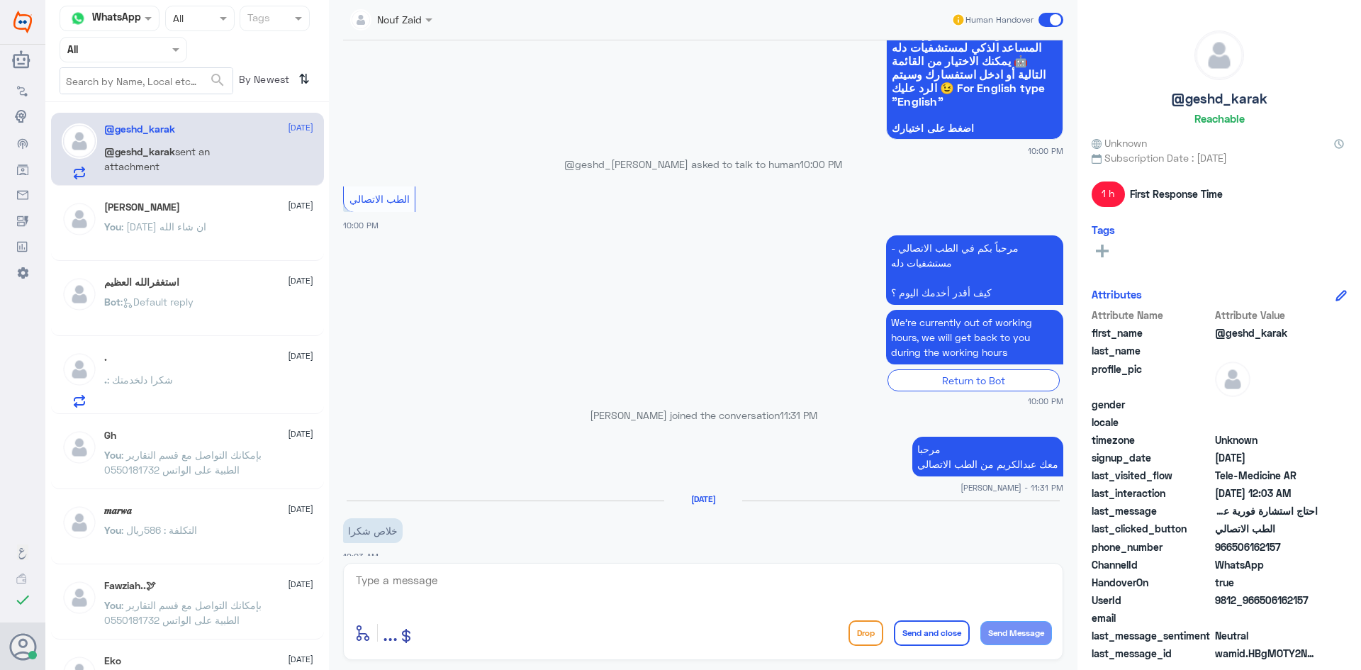
click at [1048, 22] on span at bounding box center [1050, 20] width 25 height 14
click at [0, 0] on input "checkbox" at bounding box center [0, 0] width 0 height 0
click at [1042, 22] on span at bounding box center [1050, 20] width 25 height 14
click at [0, 0] on input "checkbox" at bounding box center [0, 0] width 0 height 0
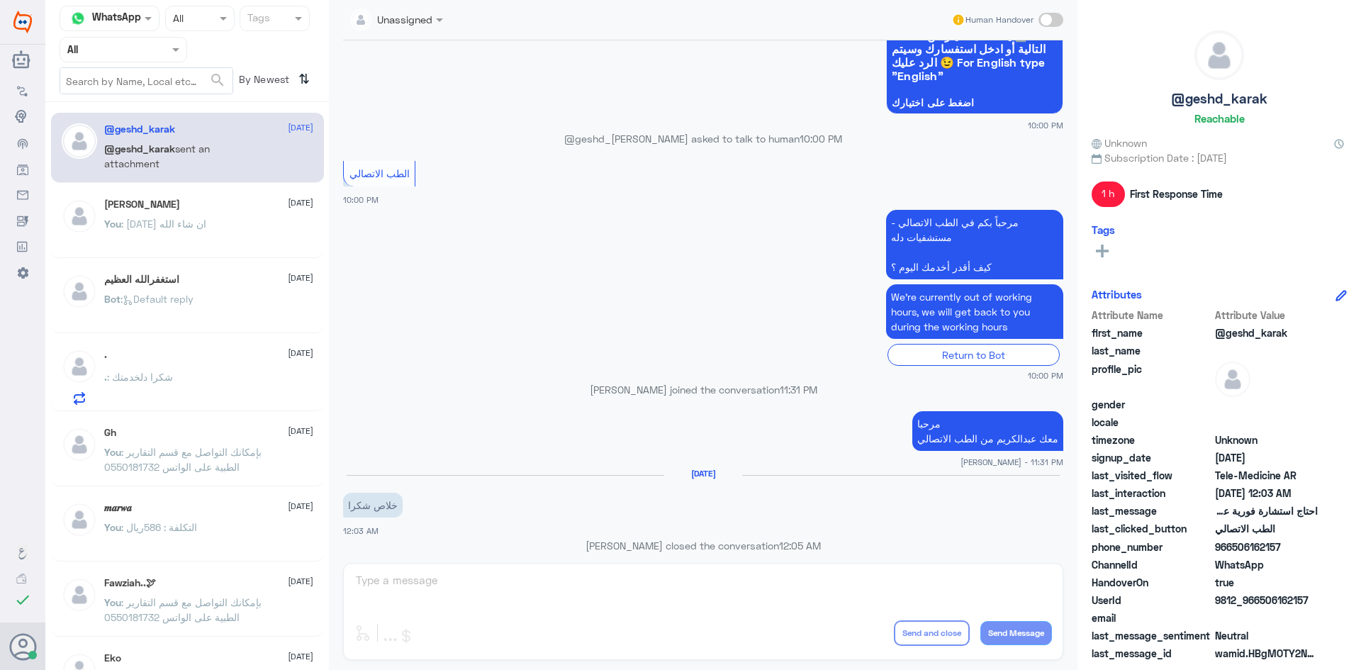
scroll to position [460, 0]
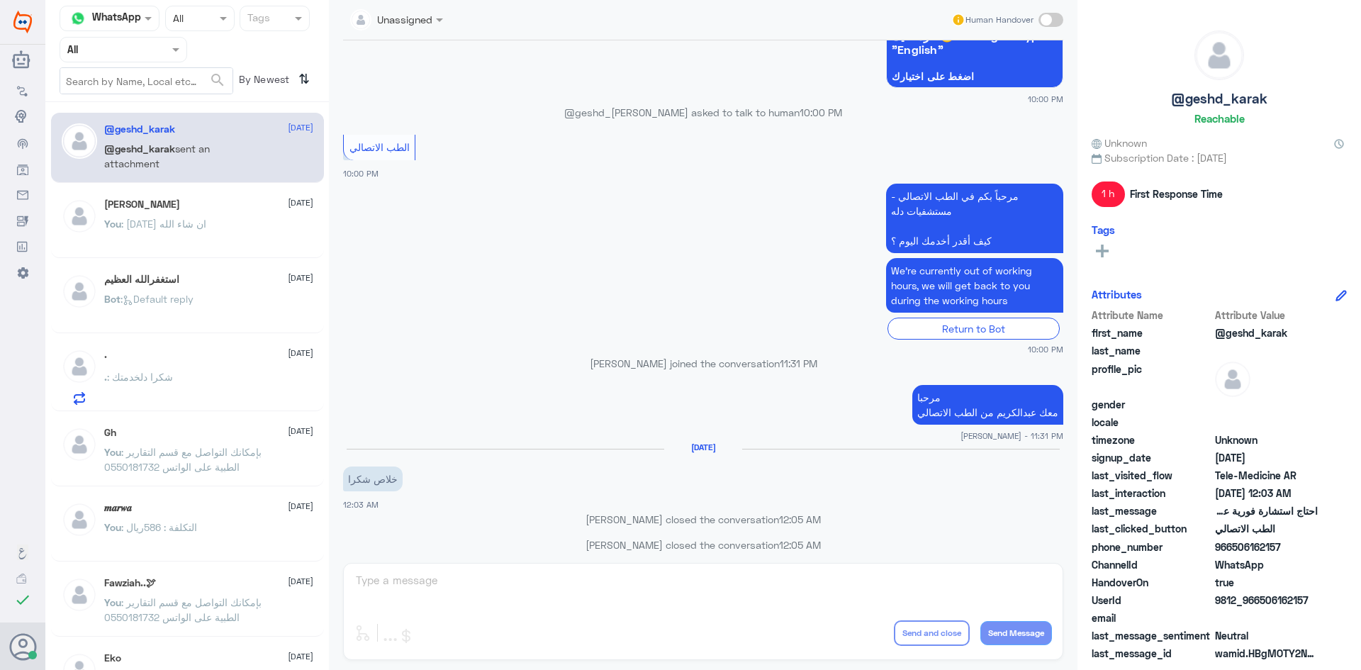
click at [271, 377] on div ". : شكرا دلخدمتك" at bounding box center [208, 389] width 209 height 32
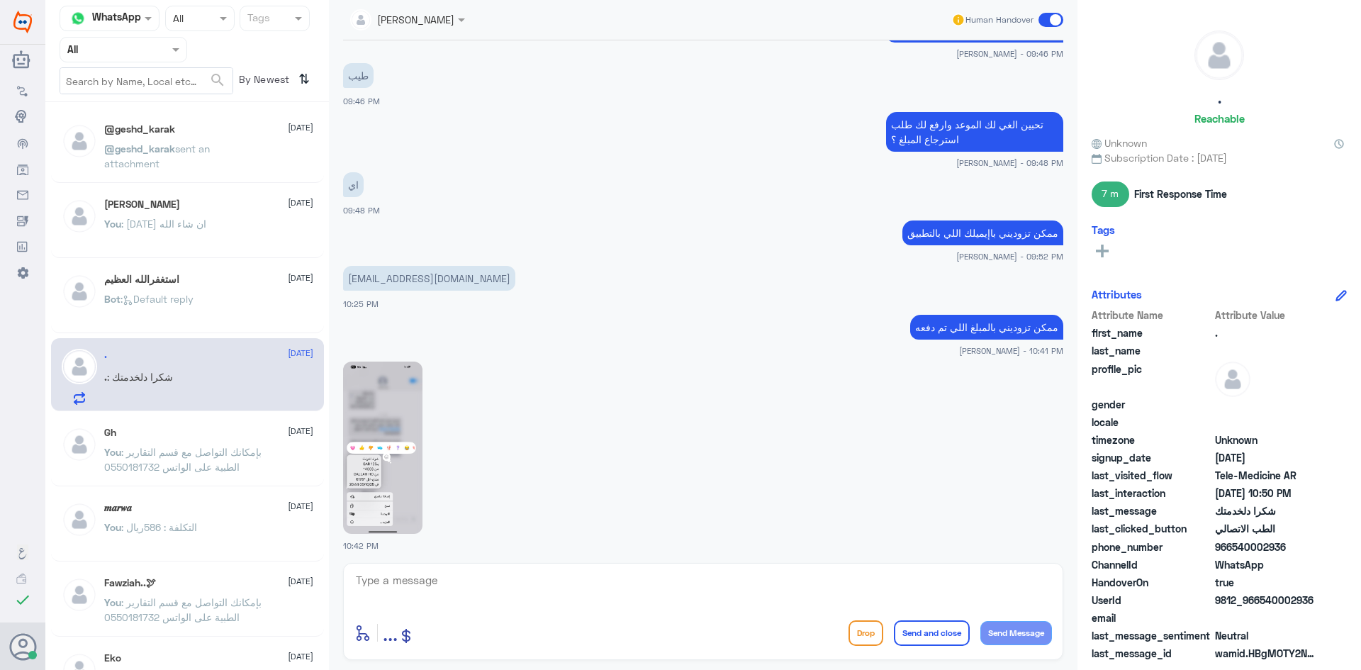
scroll to position [637, 0]
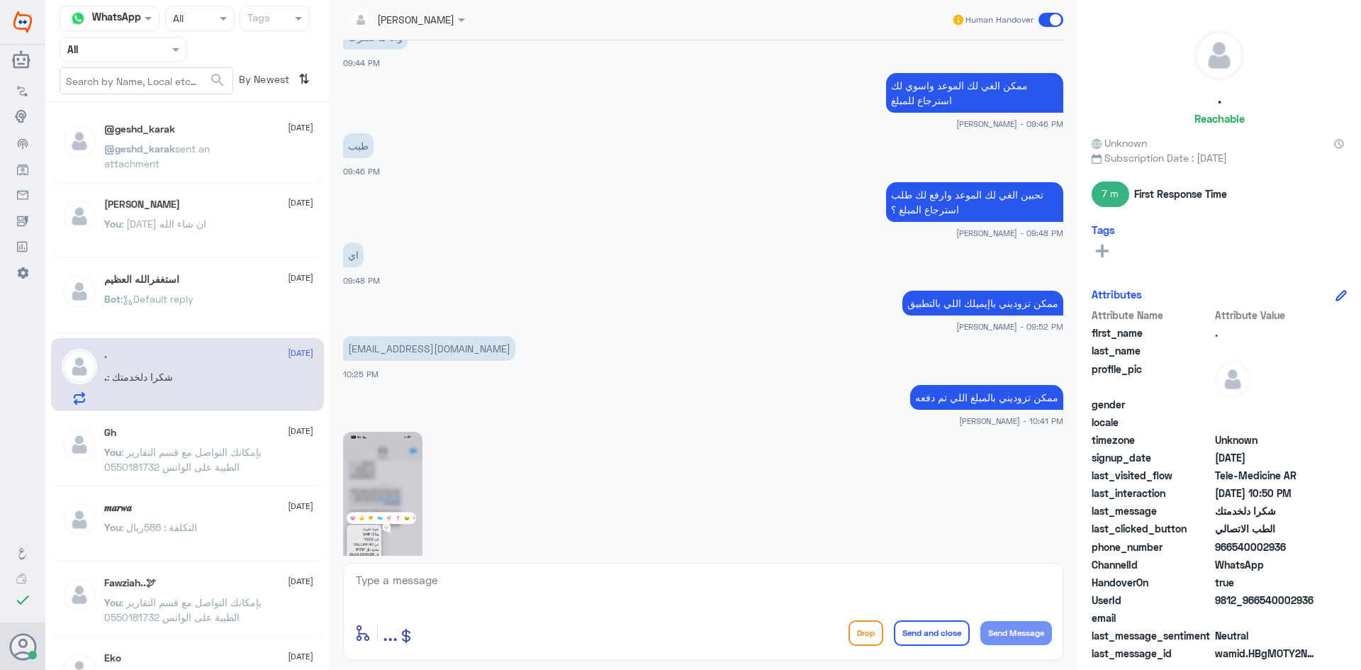
click at [451, 353] on p "[EMAIL_ADDRESS][DOMAIN_NAME]" at bounding box center [429, 348] width 172 height 25
drag, startPoint x: 1313, startPoint y: 601, endPoint x: 1286, endPoint y: 604, distance: 27.8
click at [1286, 604] on span "9812_966540002936" at bounding box center [1266, 600] width 103 height 15
click at [1319, 566] on div "ChannelId WhatsApp" at bounding box center [1218, 566] width 255 height 18
drag, startPoint x: 1313, startPoint y: 605, endPoint x: 1261, endPoint y: 602, distance: 52.5
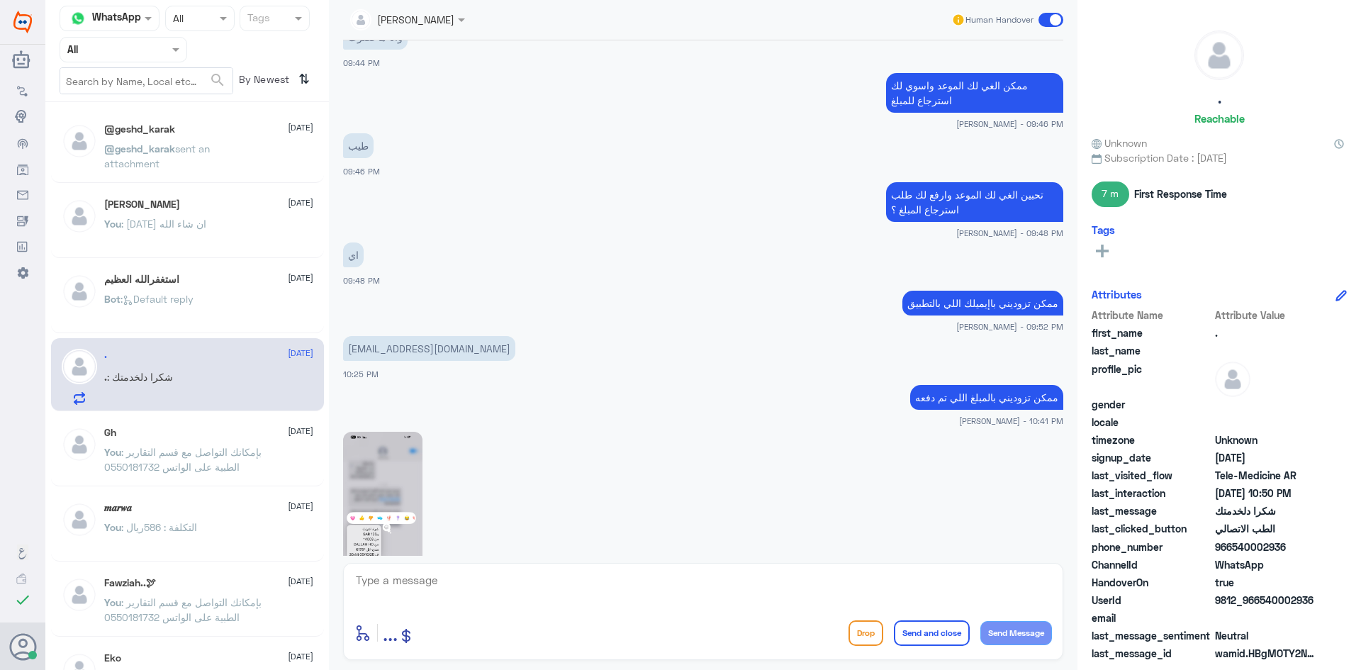
click at [1261, 602] on span "9812_966540002936" at bounding box center [1266, 600] width 103 height 15
click at [972, 561] on div "[PERSON_NAME] Human Handover [DATE] دقايق وراح يكون الطبيب معك [PERSON_NAME] - …" at bounding box center [703, 337] width 748 height 674
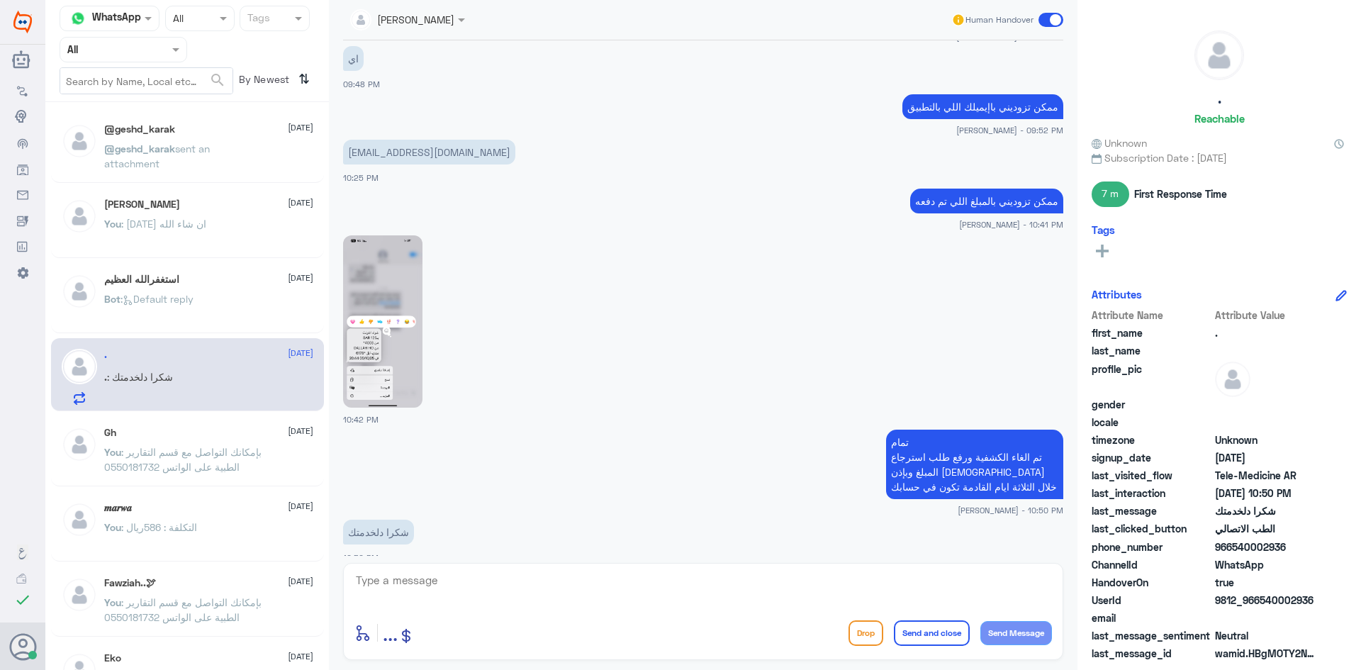
scroll to position [850, 0]
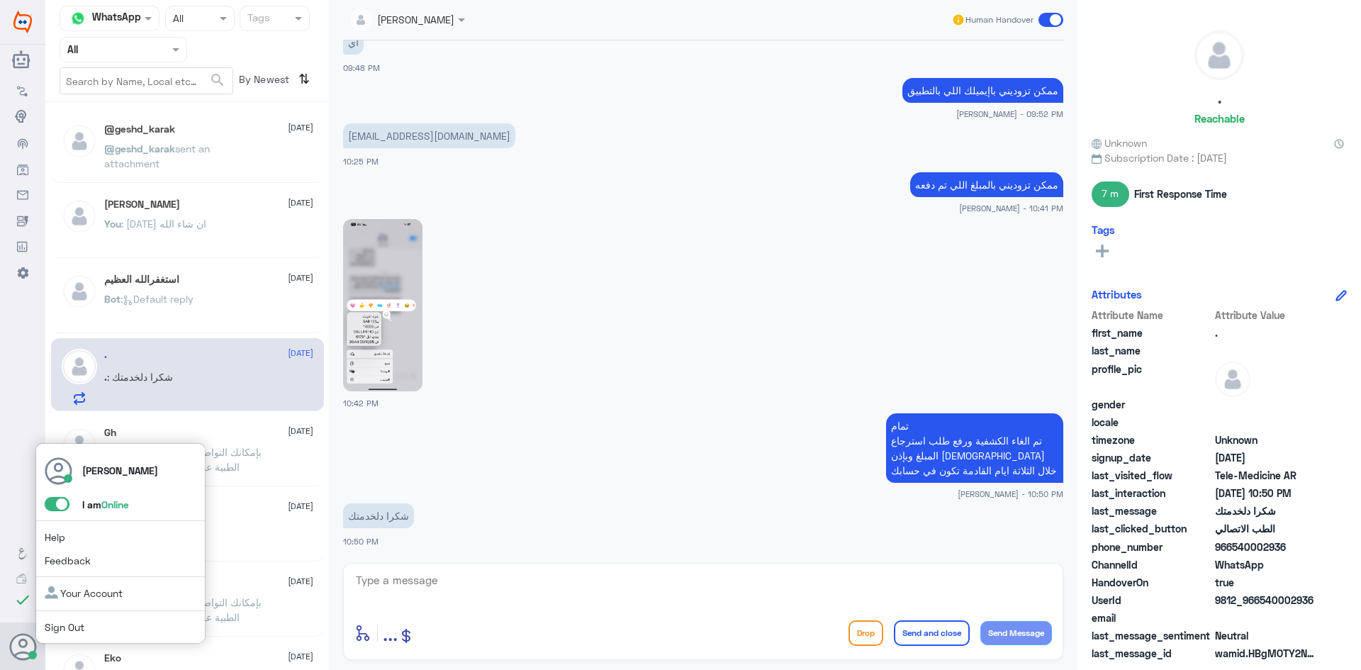
click at [52, 500] on span at bounding box center [57, 504] width 25 height 14
click at [0, 0] on input "checkbox" at bounding box center [0, 0] width 0 height 0
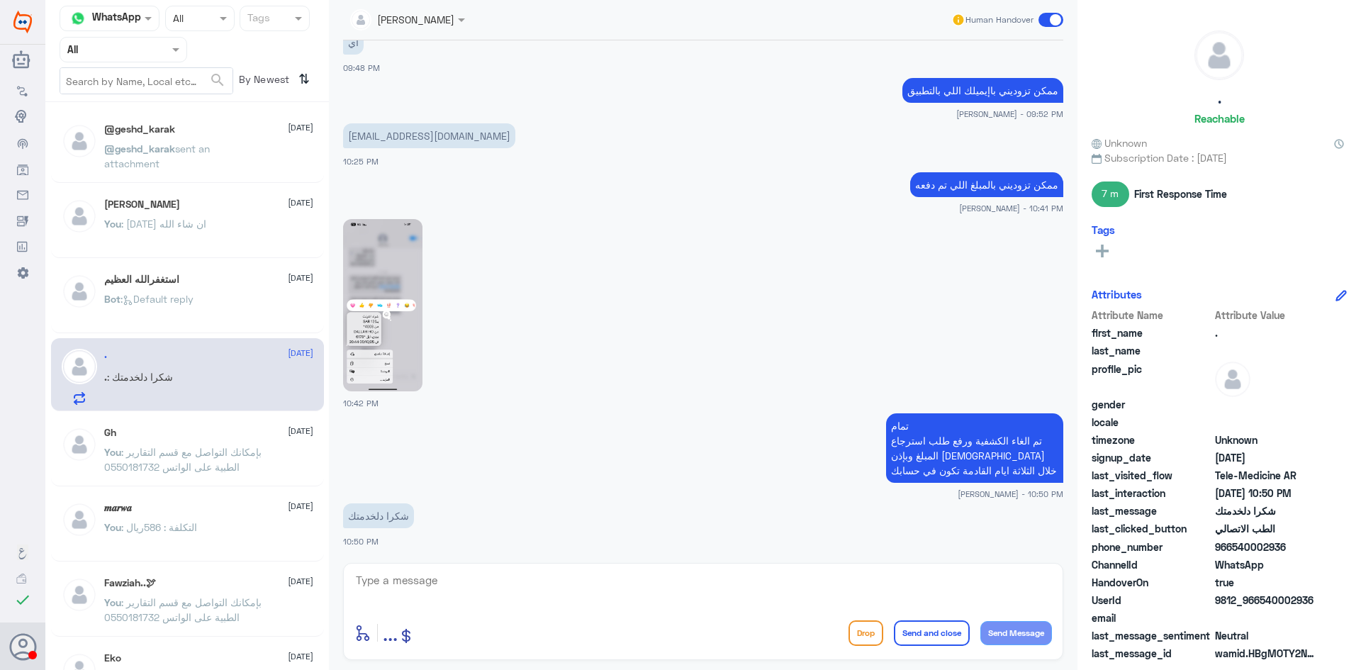
click at [822, 534] on div "شكرا دلخدمتك 10:50 PM" at bounding box center [703, 524] width 720 height 48
